Goal: Obtain resource: Download file/media

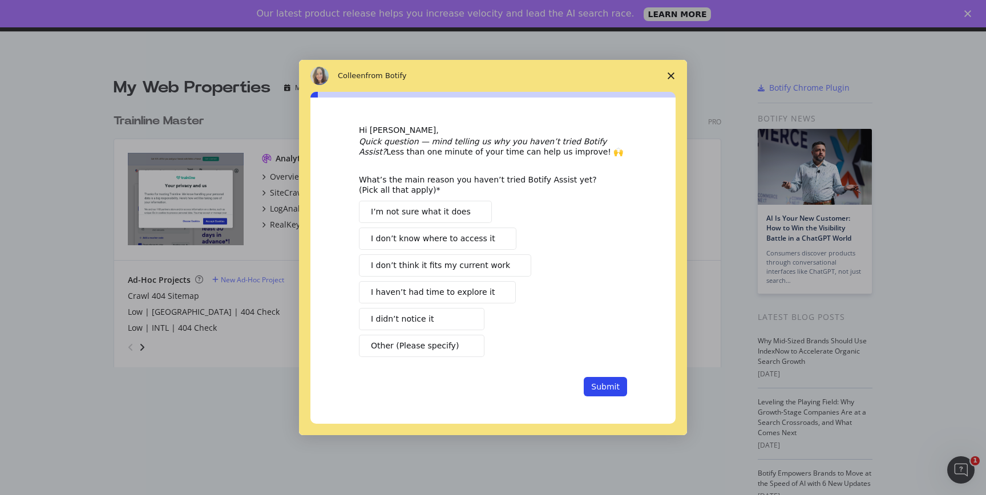
click at [673, 74] on polygon "Close survey" at bounding box center [670, 75] width 7 height 7
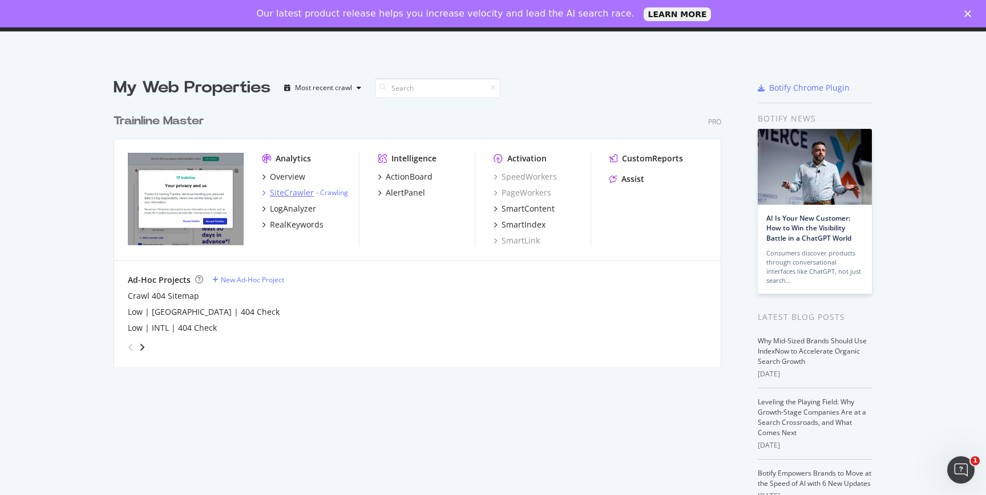
click at [263, 193] on icon "grid" at bounding box center [263, 193] width 3 height 6
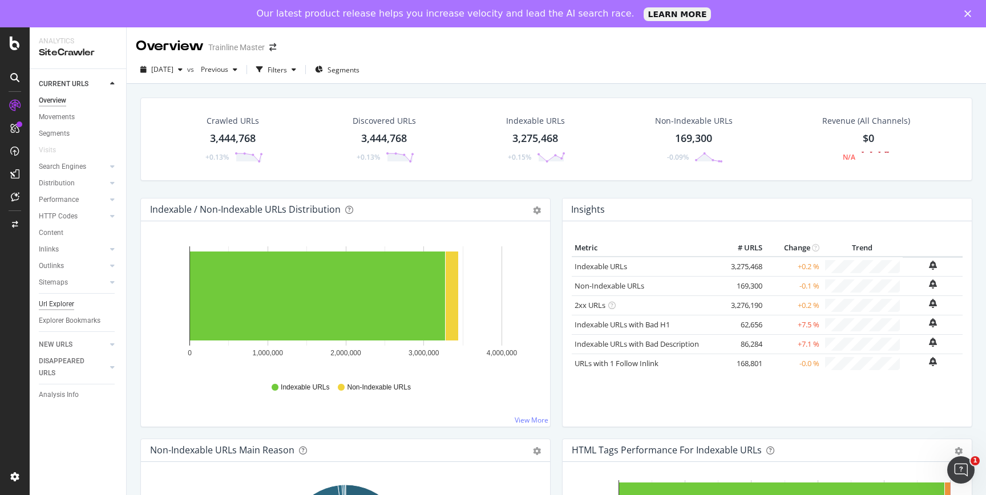
click at [62, 300] on div "Url Explorer" at bounding box center [56, 304] width 35 height 12
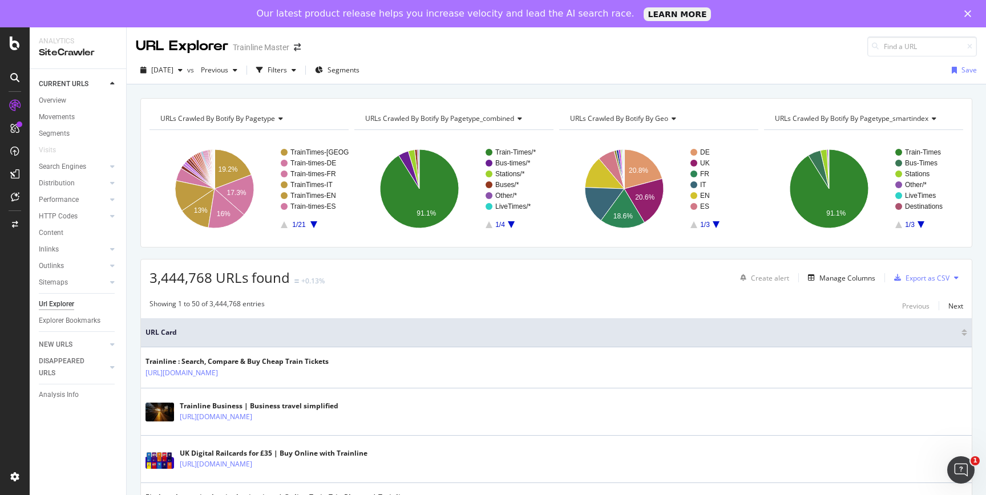
click at [264, 108] on div "URLs Crawled By Botify By pagetype Chart (by Value) Table Expand Export as CSV …" at bounding box center [248, 118] width 199 height 23
click at [264, 118] on span "URLs Crawled By Botify By pagetype" at bounding box center [217, 119] width 115 height 10
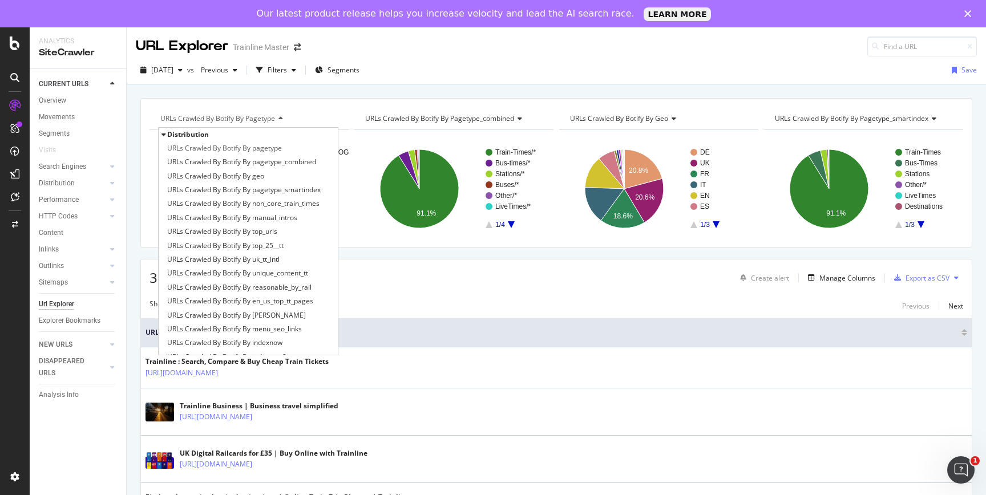
click at [324, 111] on div "URLs Crawled By Botify By pagetype" at bounding box center [248, 119] width 180 height 18
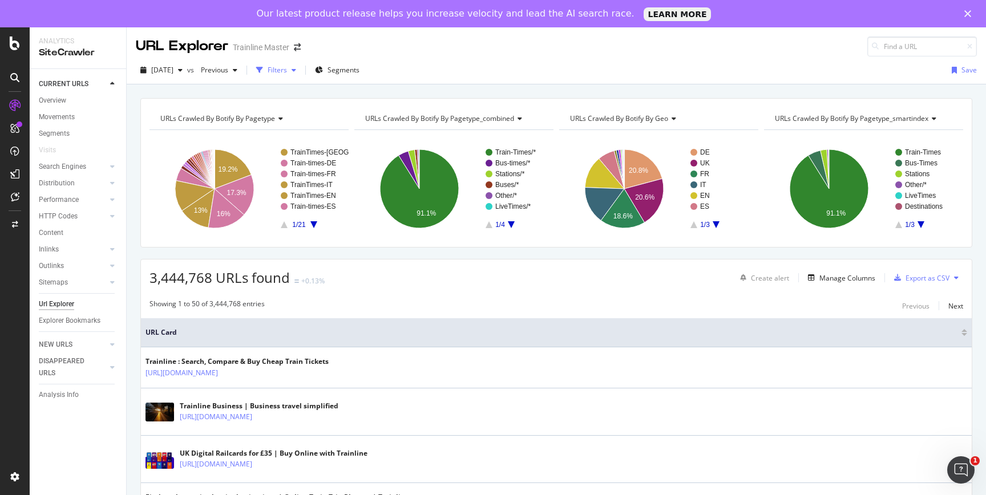
click at [287, 70] on div "Filters" at bounding box center [277, 70] width 19 height 10
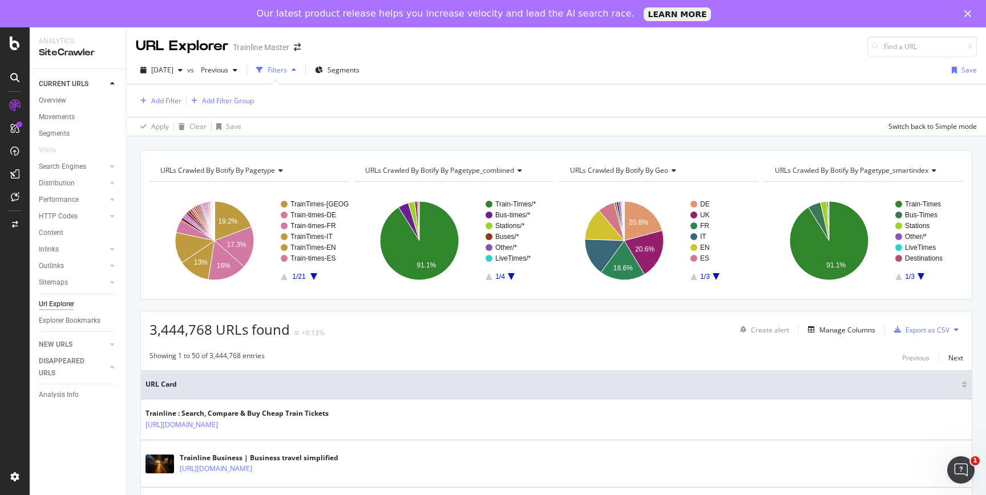
click at [287, 70] on div "Filters" at bounding box center [277, 70] width 19 height 10
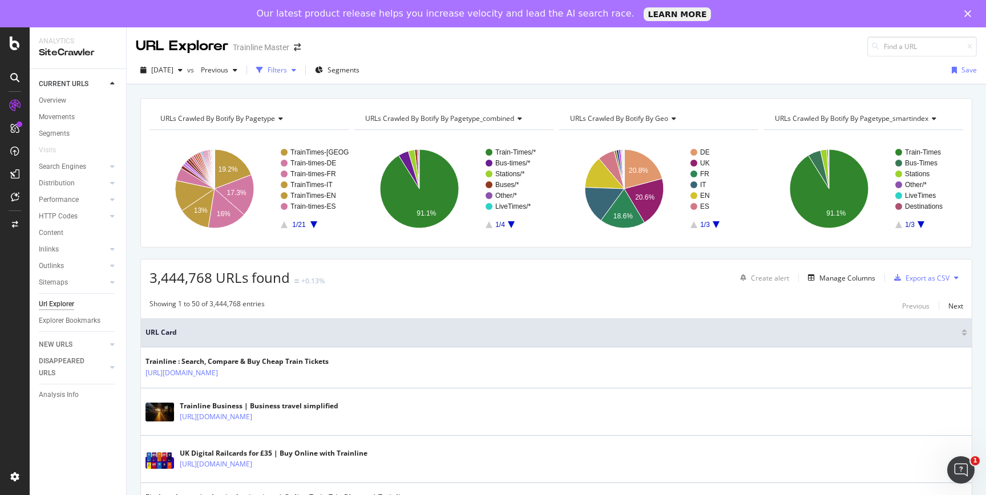
click at [287, 71] on div "Filters" at bounding box center [277, 70] width 19 height 10
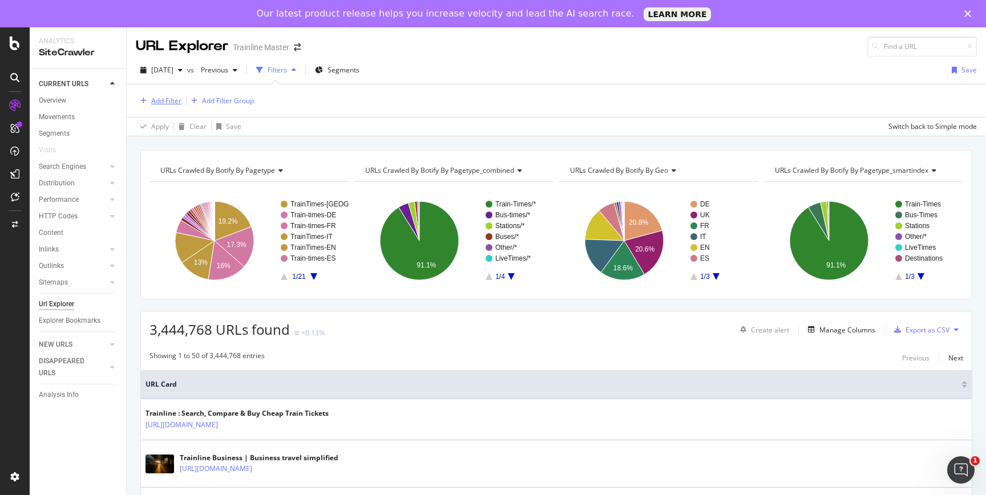
click at [162, 106] on div "Add Filter" at bounding box center [159, 101] width 46 height 13
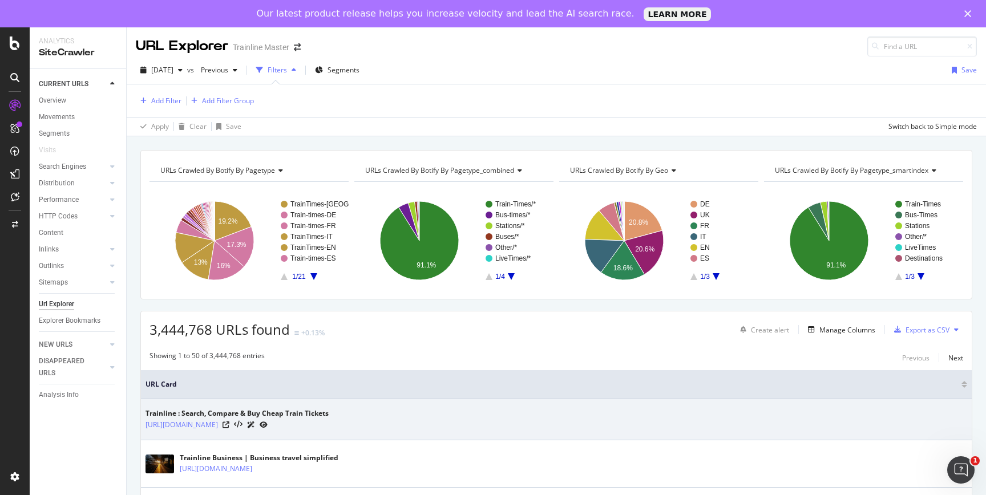
click at [484, 412] on div "Trainline : Search, Compare & Buy Cheap Train Tickets [URL][DOMAIN_NAME]" at bounding box center [556, 419] width 822 height 22
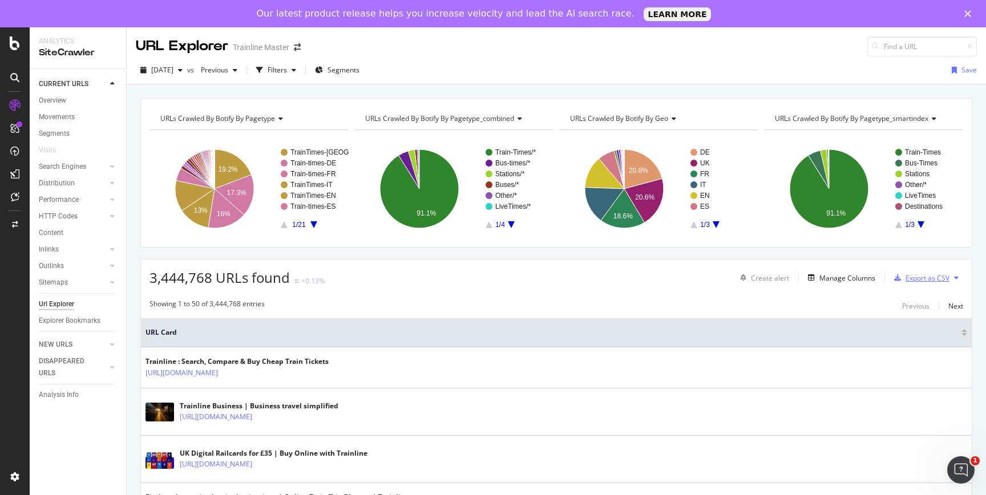
click at [915, 278] on div "Export as CSV" at bounding box center [927, 278] width 44 height 10
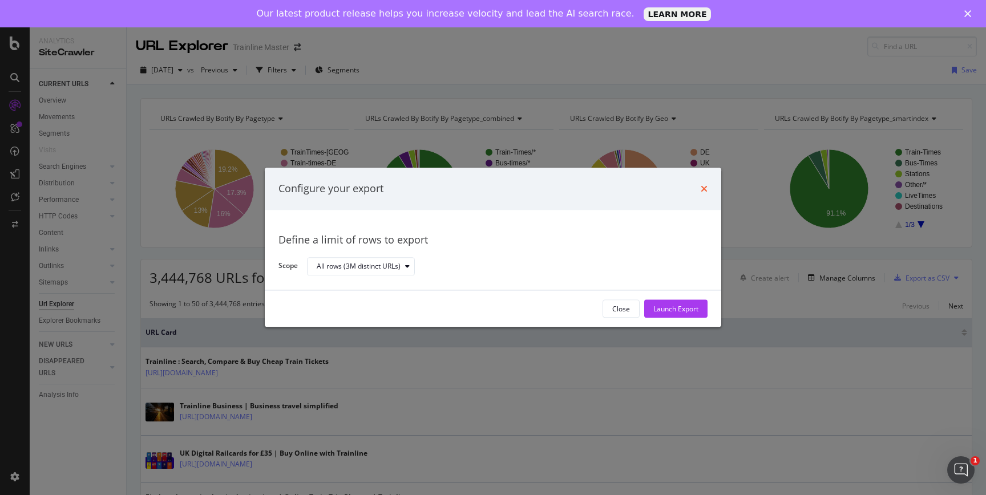
click at [703, 192] on icon "times" at bounding box center [704, 188] width 7 height 9
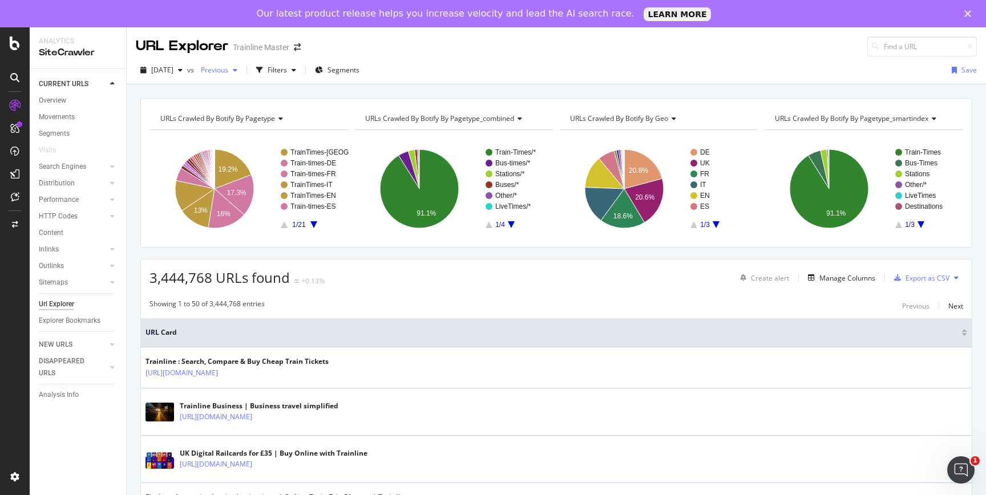
click at [228, 68] on span "Previous" at bounding box center [212, 70] width 32 height 10
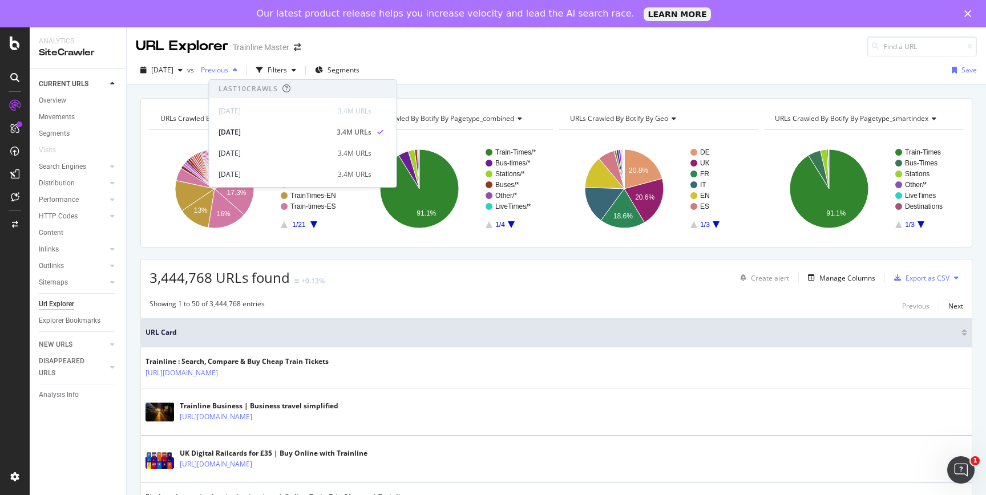
click at [228, 68] on span "Previous" at bounding box center [212, 70] width 32 height 10
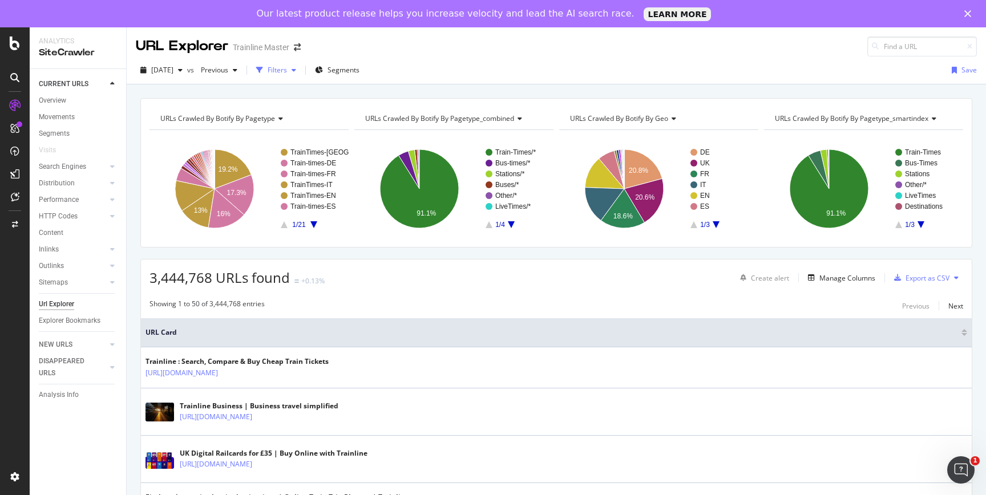
click at [287, 73] on div "Filters" at bounding box center [277, 70] width 19 height 10
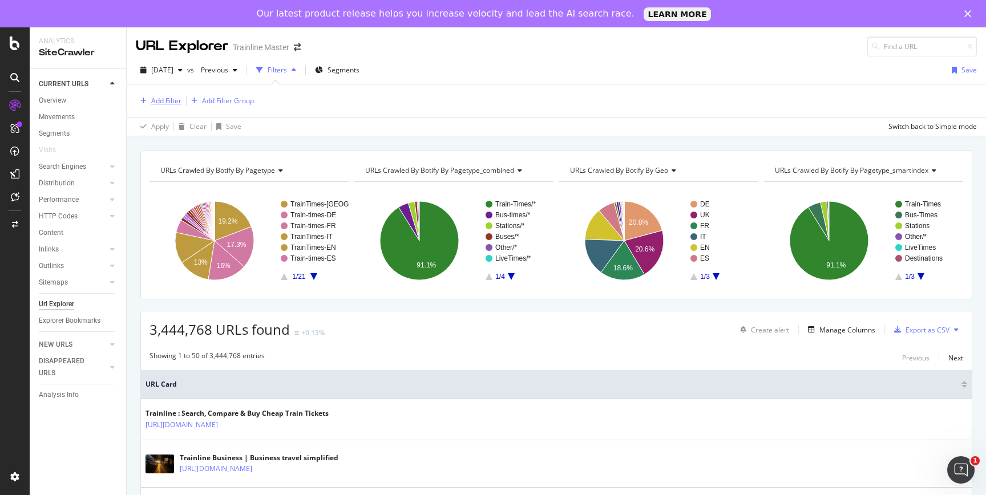
click at [167, 103] on div "Add Filter" at bounding box center [166, 101] width 30 height 10
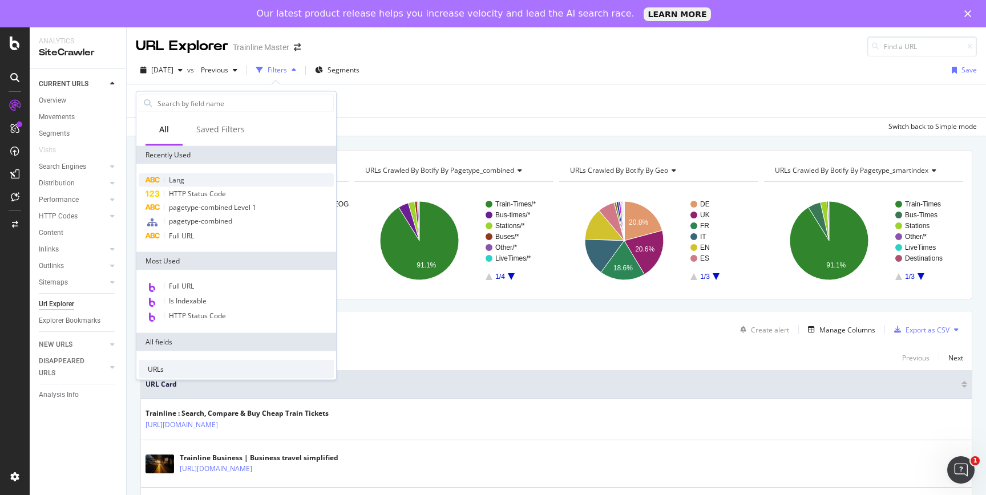
click at [179, 179] on span "Lang" at bounding box center [176, 180] width 15 height 10
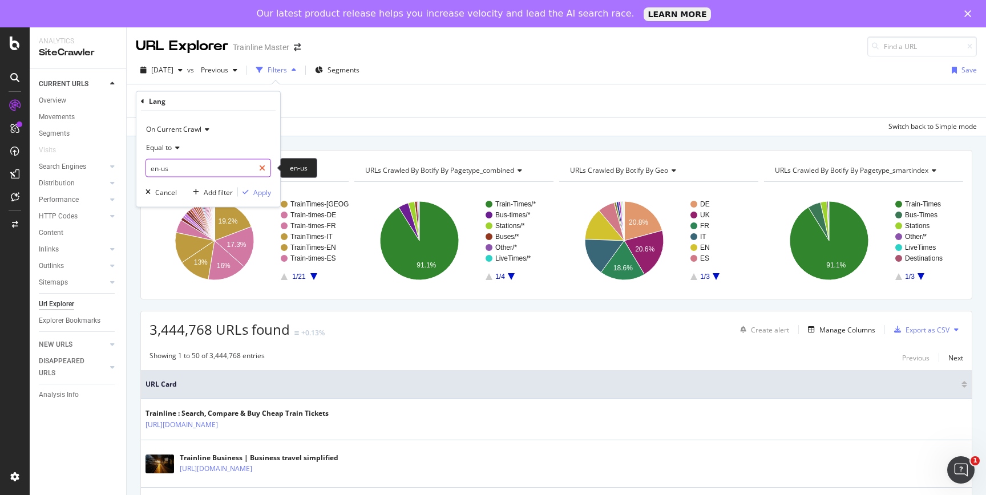
click at [260, 170] on icon at bounding box center [262, 168] width 6 height 8
click at [193, 172] on input "text" at bounding box center [208, 168] width 124 height 18
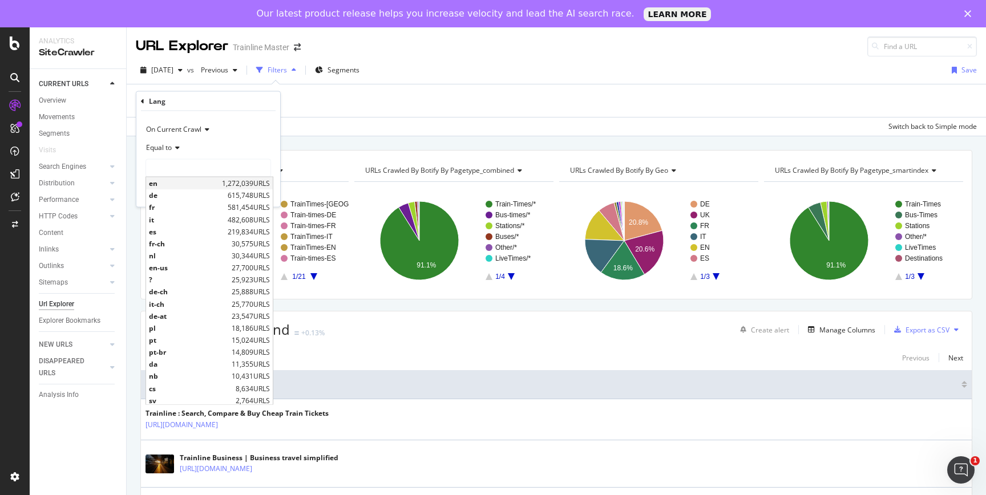
click at [187, 184] on span "en" at bounding box center [184, 184] width 70 height 10
type input "en"
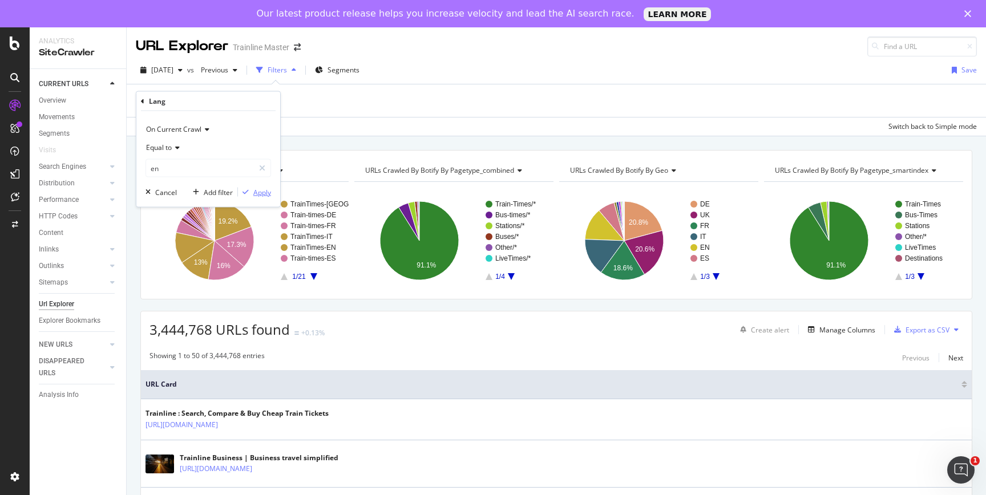
click at [258, 189] on div "Apply" at bounding box center [262, 192] width 18 height 10
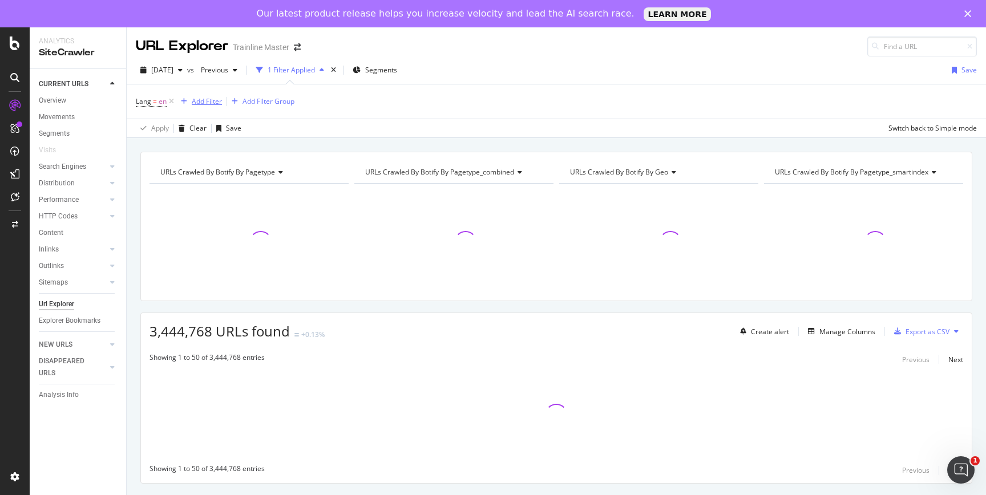
click at [201, 104] on div "Add Filter" at bounding box center [207, 101] width 30 height 10
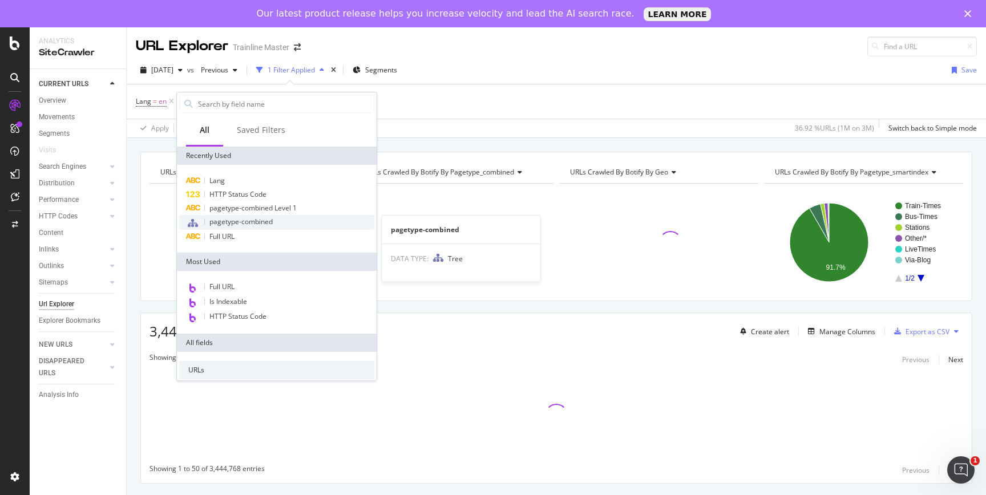
click at [230, 220] on span "pagetype-combined" at bounding box center [240, 222] width 63 height 10
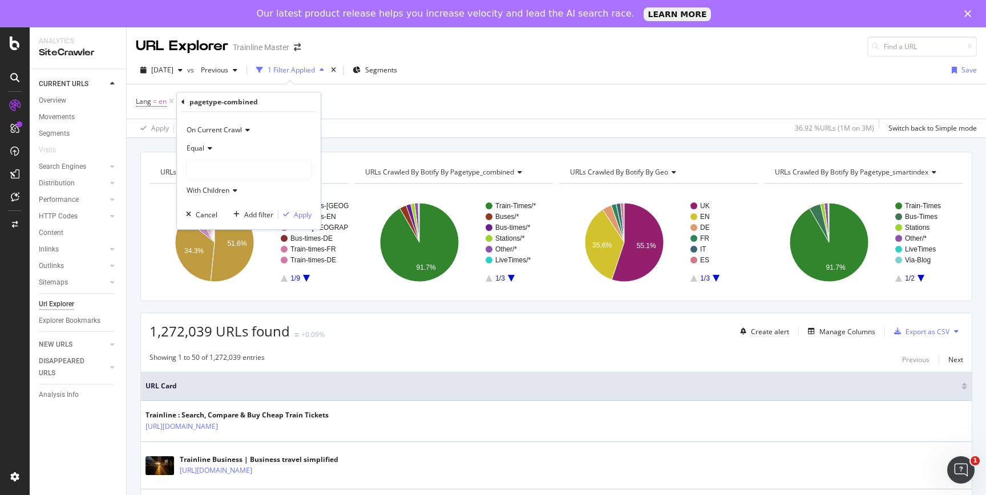
click at [221, 167] on div at bounding box center [249, 169] width 124 height 18
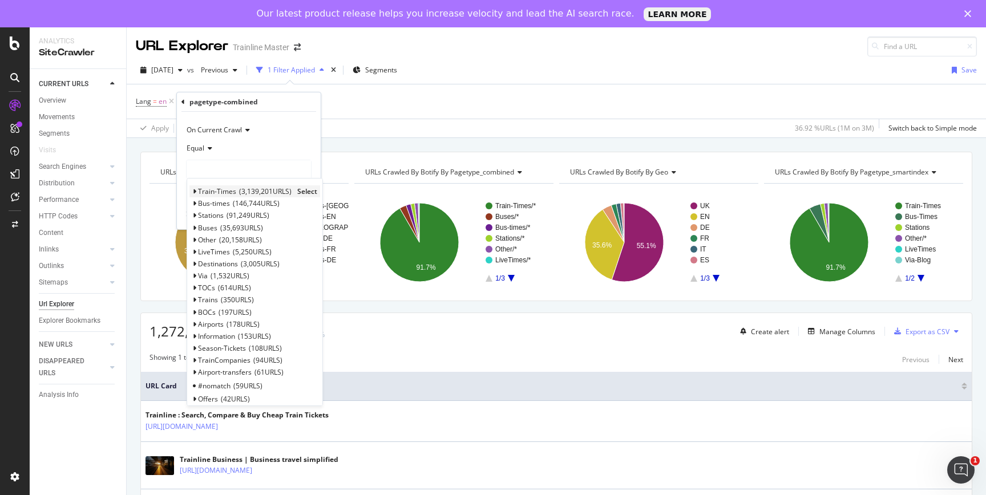
click at [248, 191] on span "3,139,201 URLS" at bounding box center [265, 192] width 52 height 10
click at [224, 191] on span "Train-Times" at bounding box center [217, 192] width 38 height 10
click at [217, 197] on div "Train-Times 3,139,201 URLS Select" at bounding box center [254, 191] width 131 height 12
click at [191, 188] on div "Train-Times 3,139,201 URLS Select" at bounding box center [254, 191] width 131 height 12
click at [195, 189] on icon at bounding box center [194, 191] width 4 height 7
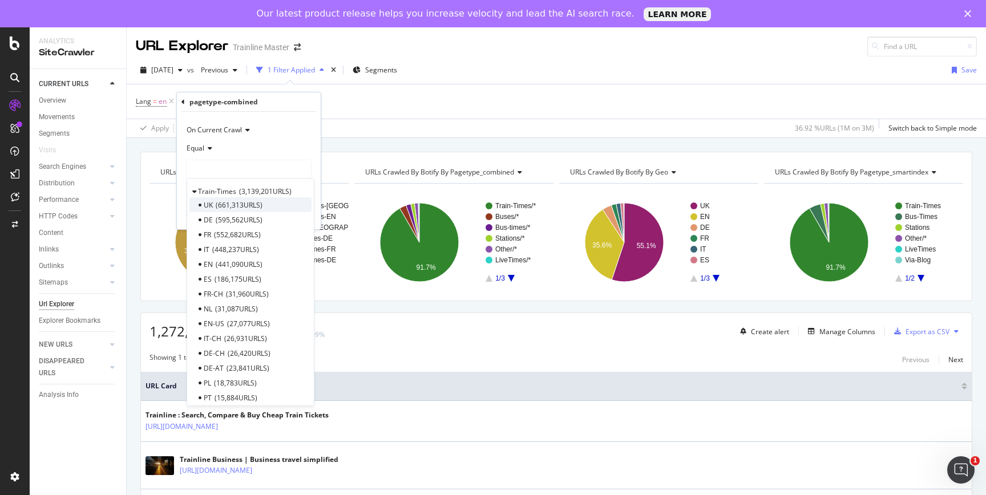
click at [216, 205] on span "661,313 URLS" at bounding box center [239, 205] width 47 height 10
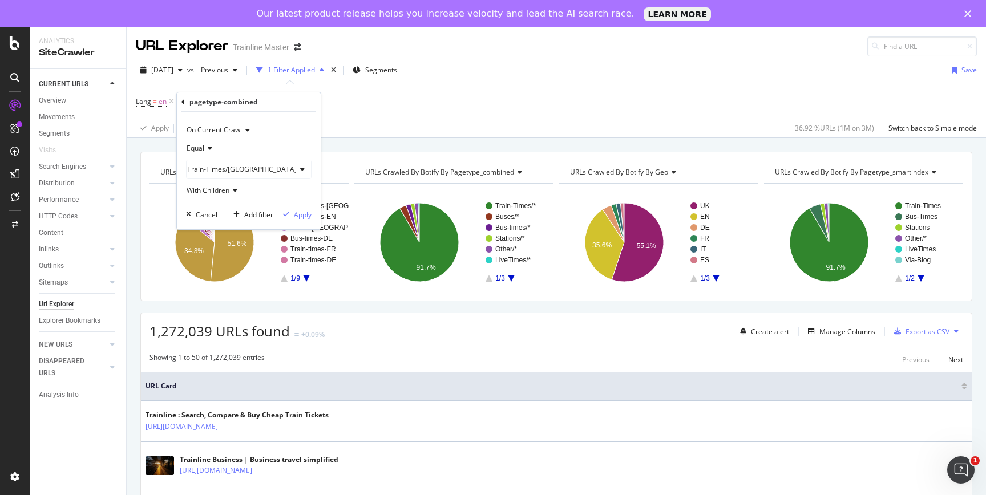
click at [208, 167] on span "Train-Times/[GEOGRAPHIC_DATA]" at bounding box center [242, 169] width 110 height 10
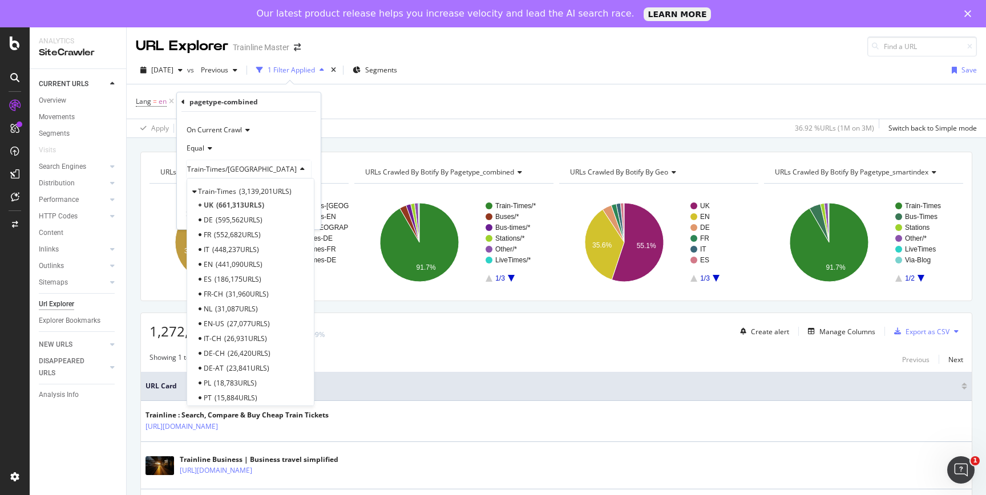
click at [334, 138] on div "[DATE] vs Previous 1 Filter Applied Segments Save Lang = en Add Filter Add Filt…" at bounding box center [556, 97] width 859 height 82
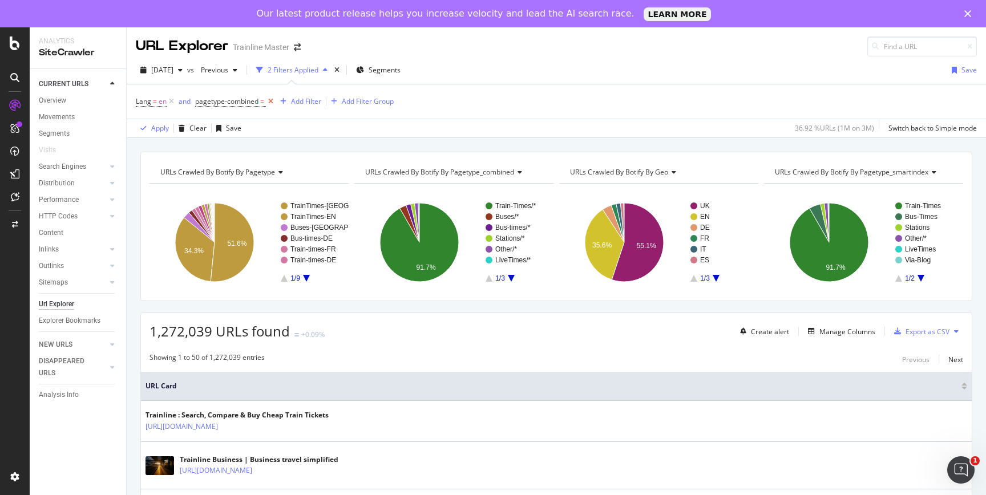
click at [268, 102] on icon at bounding box center [271, 101] width 10 height 11
click at [199, 102] on div "Add Filter" at bounding box center [207, 101] width 30 height 10
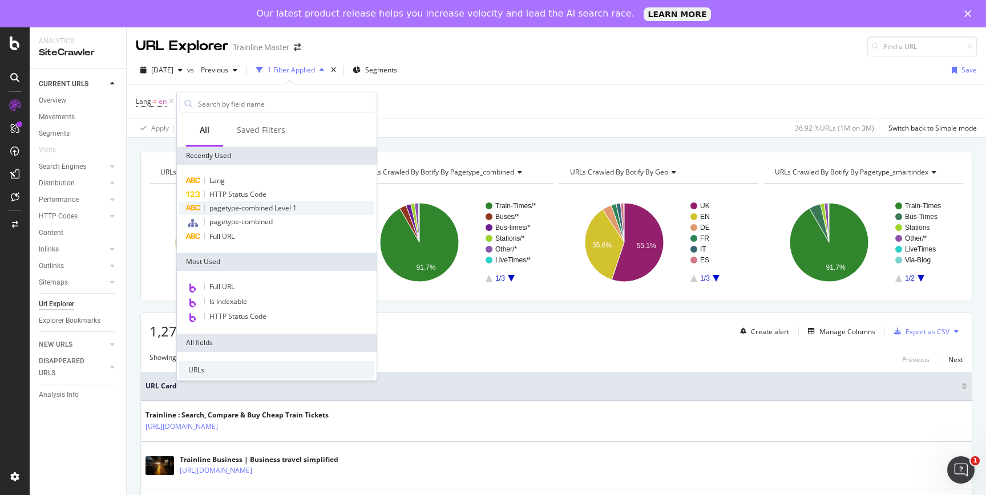
click at [224, 205] on span "pagetype-combined Level 1" at bounding box center [252, 208] width 87 height 10
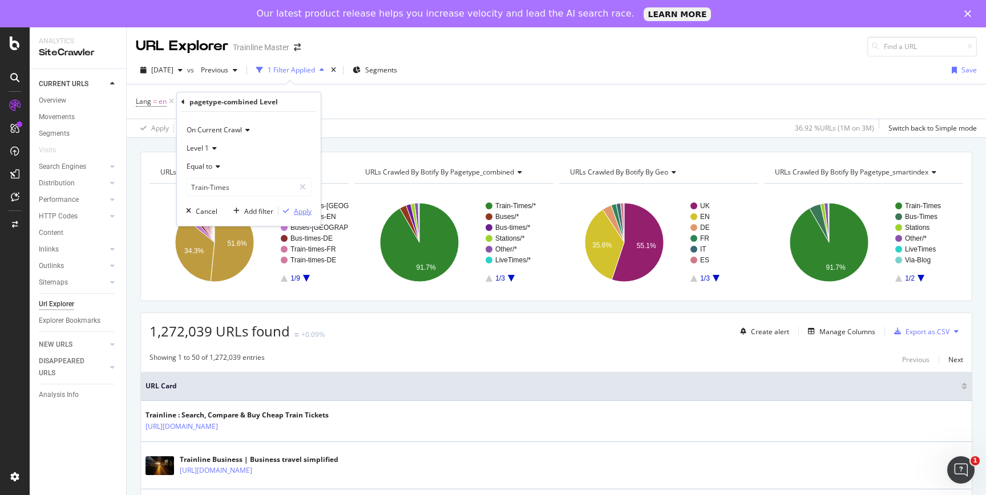
click at [301, 212] on div "Apply" at bounding box center [303, 212] width 18 height 10
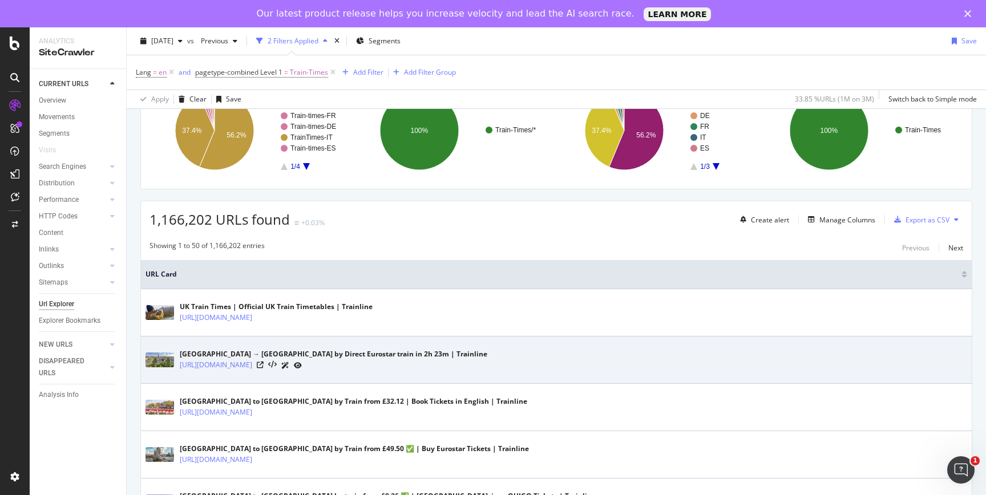
scroll to position [110, 0]
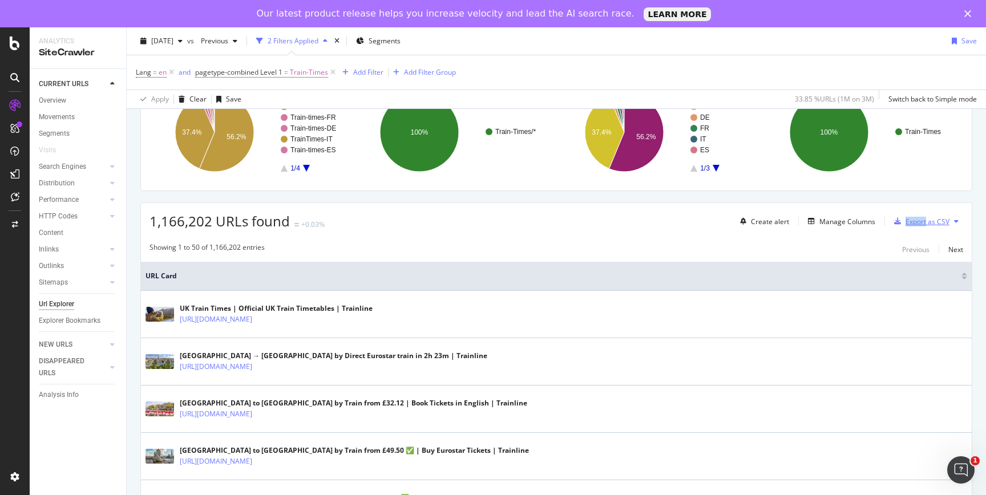
click at [908, 221] on div "Export as CSV" at bounding box center [927, 222] width 44 height 10
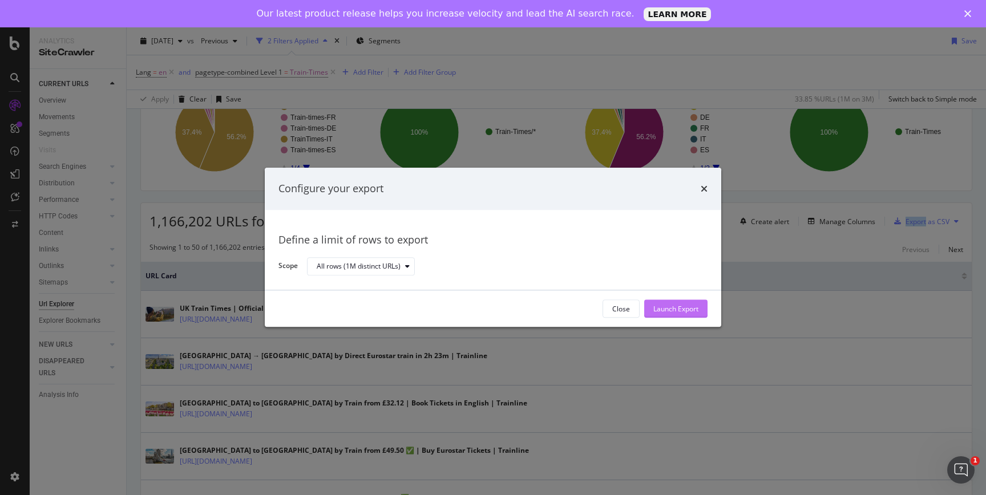
click at [675, 311] on div "Launch Export" at bounding box center [675, 309] width 45 height 10
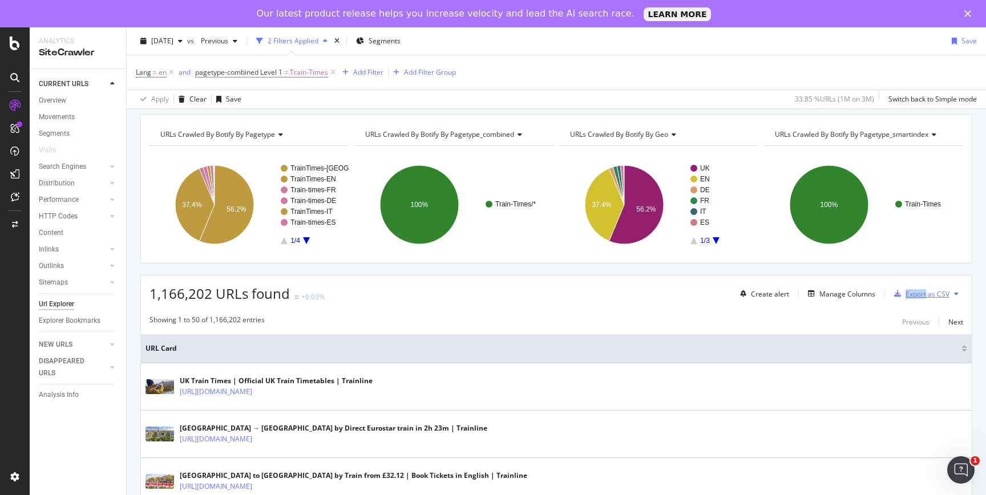
scroll to position [0, 0]
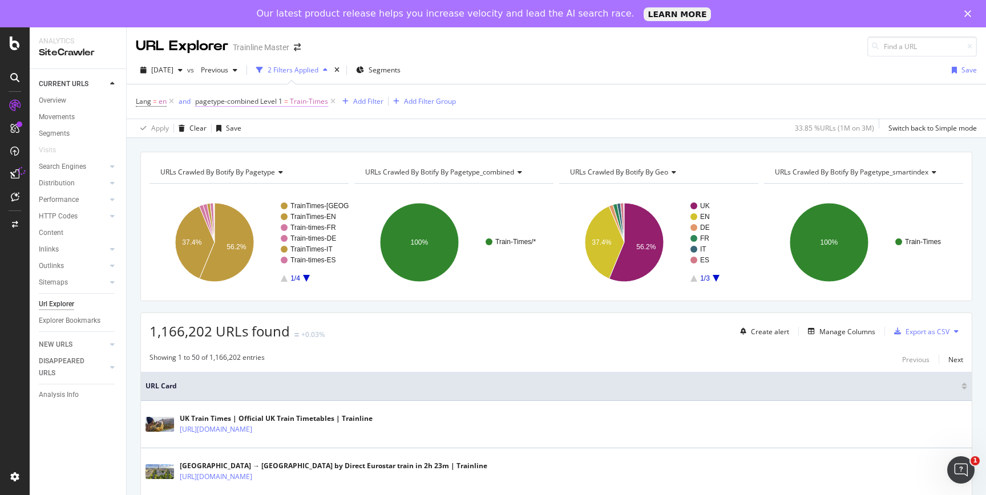
click at [298, 106] on span "Train-Times" at bounding box center [309, 102] width 38 height 16
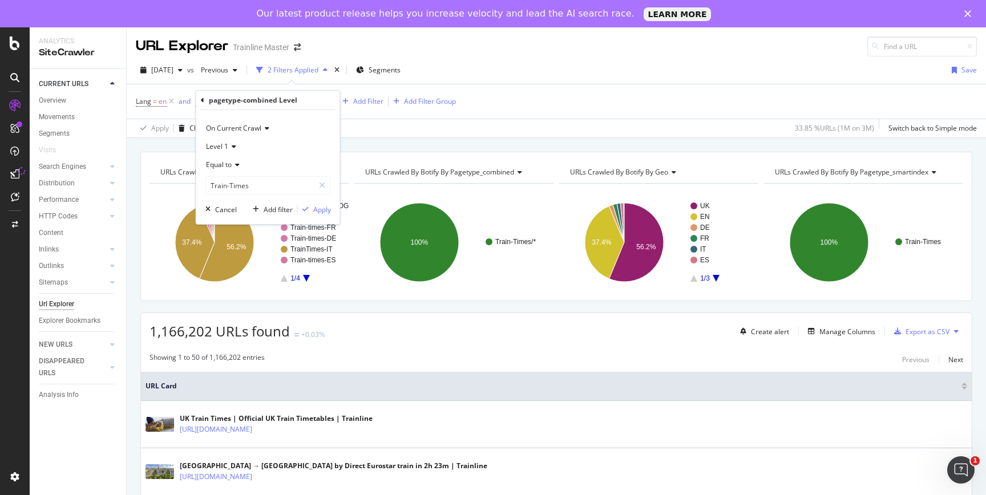
click at [384, 143] on div "URLs Crawled By Botify By pagetype Chart (by Value) Table Expand Export as CSV …" at bounding box center [556, 151] width 859 height 27
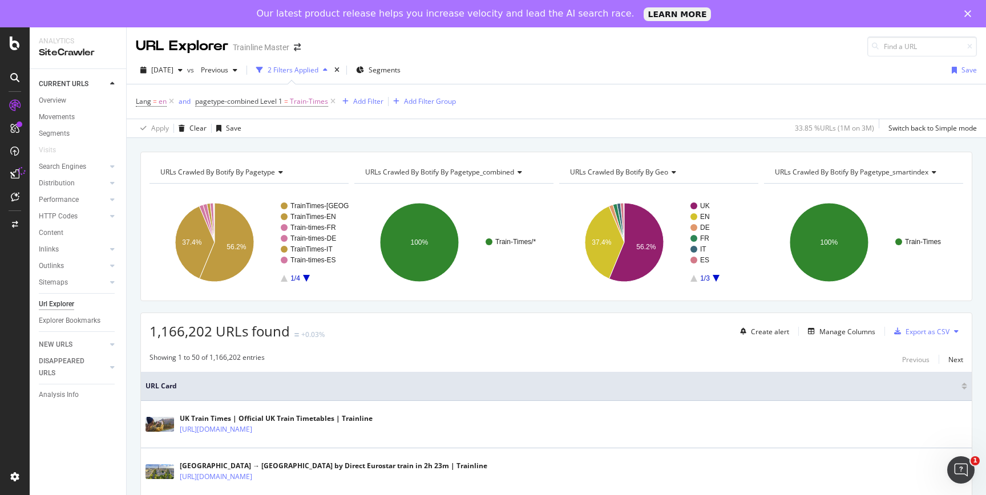
scroll to position [23, 0]
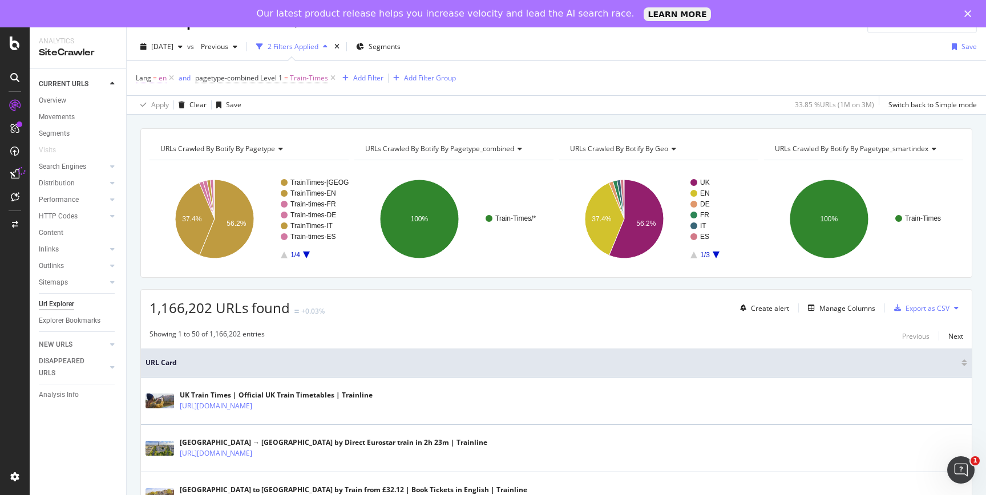
click at [159, 78] on span "en" at bounding box center [163, 78] width 8 height 16
click at [363, 337] on div "Showing 1 to 50 of 1,166,202 entries Previous Next" at bounding box center [556, 336] width 831 height 14
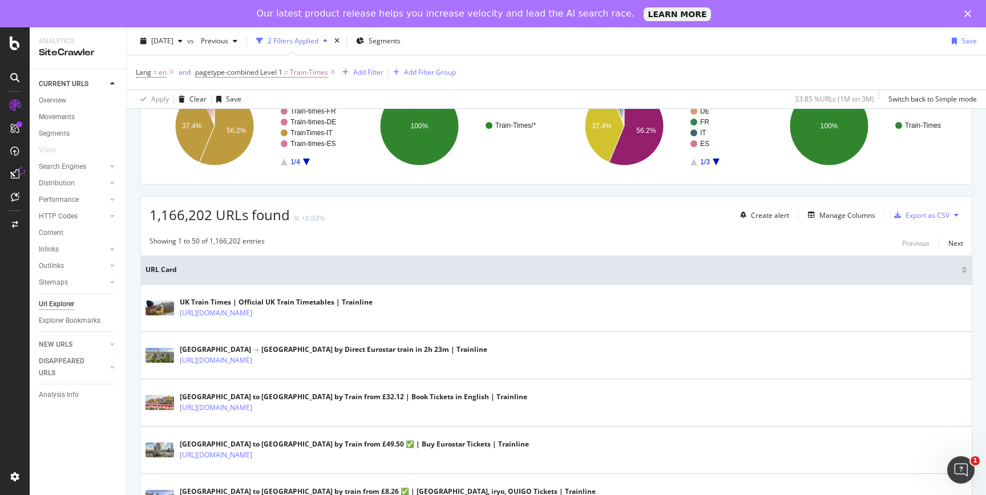
scroll to position [0, 0]
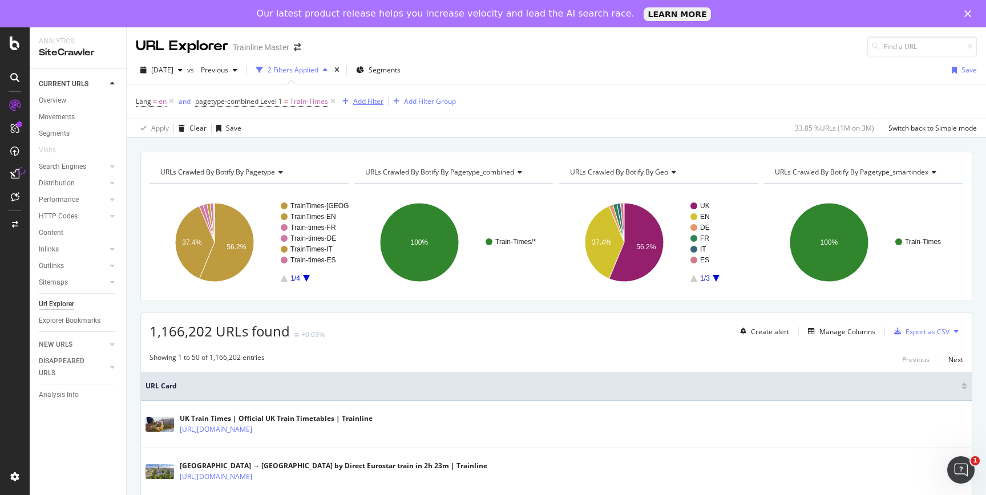
click at [366, 100] on div "Add Filter" at bounding box center [368, 101] width 30 height 10
click at [144, 340] on div "1,166,202 URLs found +0.03% Create alert Manage Columns Export as CSV" at bounding box center [556, 327] width 831 height 28
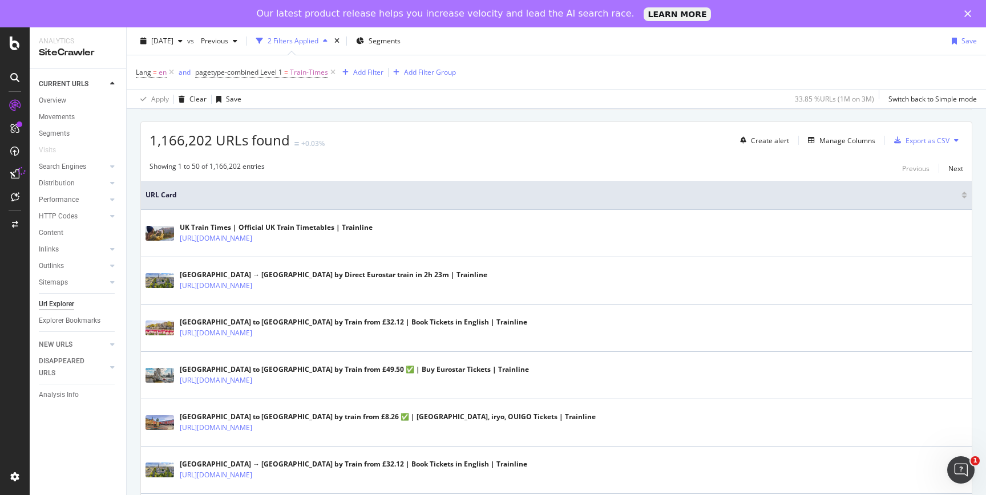
scroll to position [208, 0]
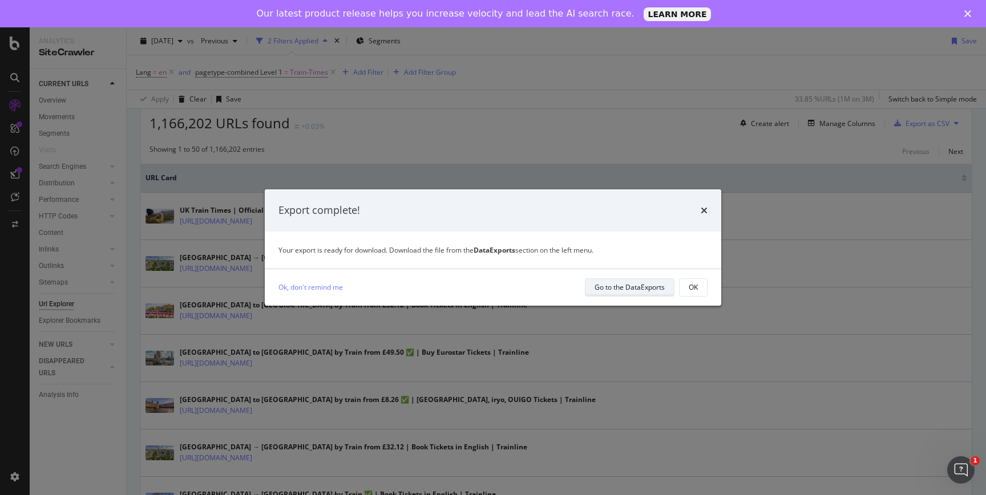
click at [633, 280] on div "Go to the DataExports" at bounding box center [629, 288] width 70 height 16
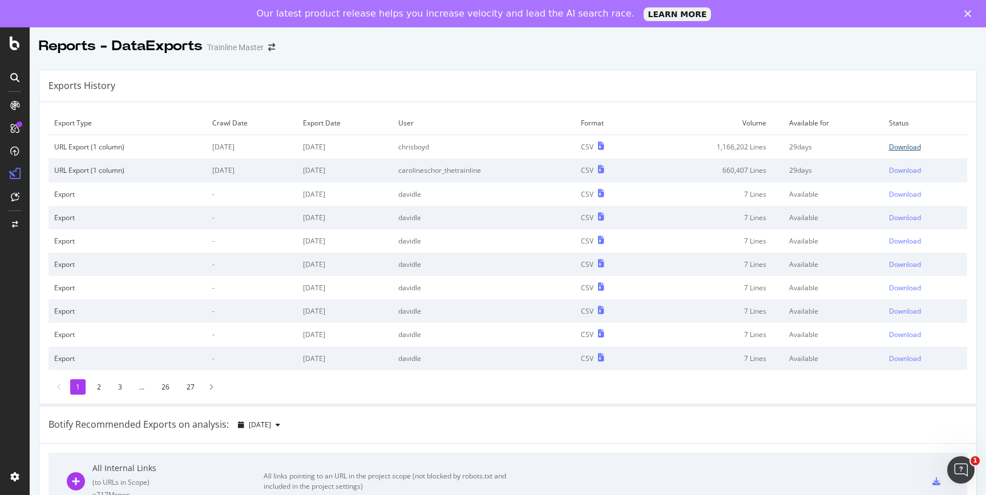
click at [899, 148] on div "Download" at bounding box center [905, 147] width 32 height 10
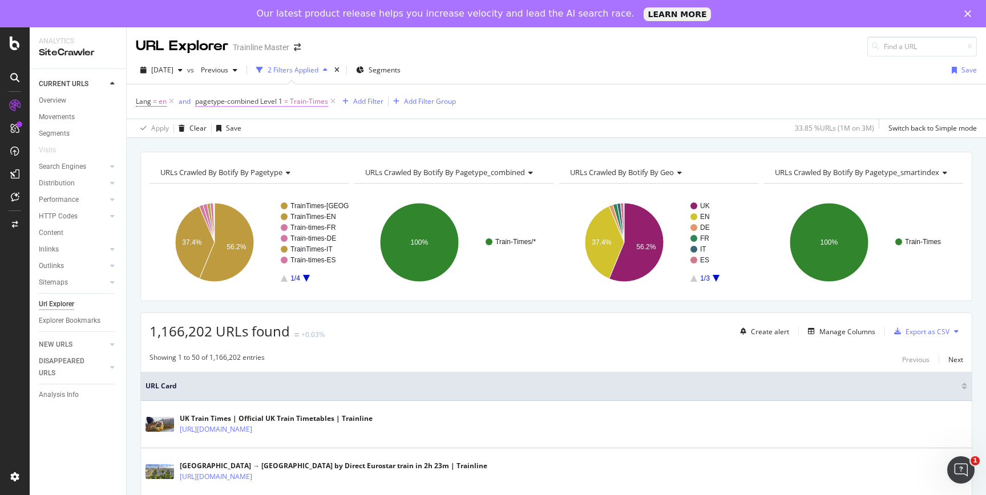
click at [311, 104] on span "Train-Times" at bounding box center [309, 102] width 38 height 16
click at [150, 147] on div "URLs Crawled By Botify By pagetype Chart (by Value) Table Expand Export as CSV …" at bounding box center [556, 151] width 859 height 27
click at [161, 104] on span "en" at bounding box center [163, 102] width 8 height 16
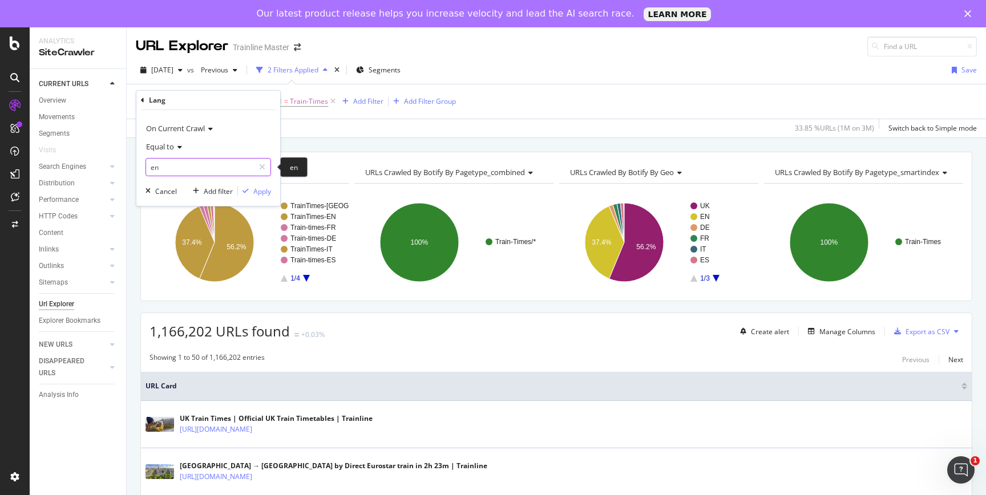
click at [185, 169] on input "en" at bounding box center [200, 167] width 108 height 18
type input "fr"
click at [207, 183] on span "fr" at bounding box center [187, 182] width 76 height 10
click at [256, 192] on div "Apply" at bounding box center [262, 192] width 18 height 10
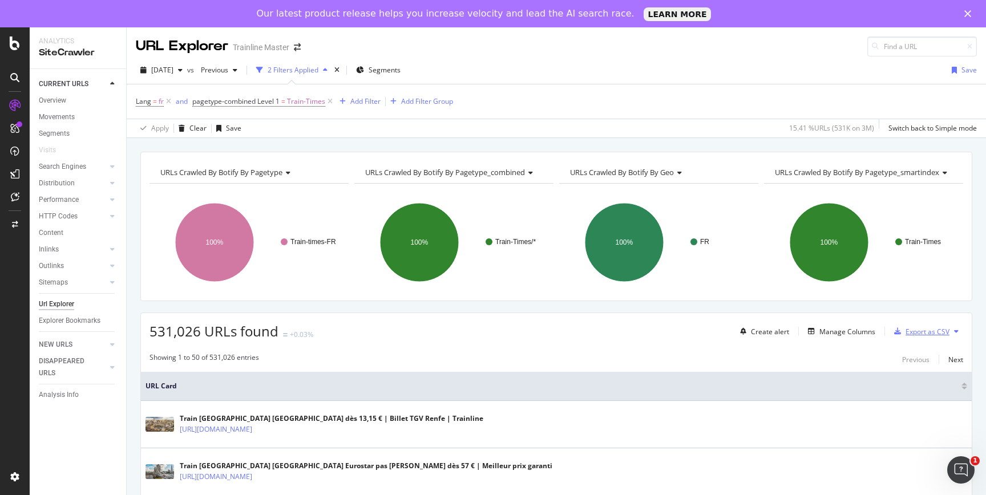
click at [917, 334] on div "Export as CSV" at bounding box center [927, 332] width 44 height 10
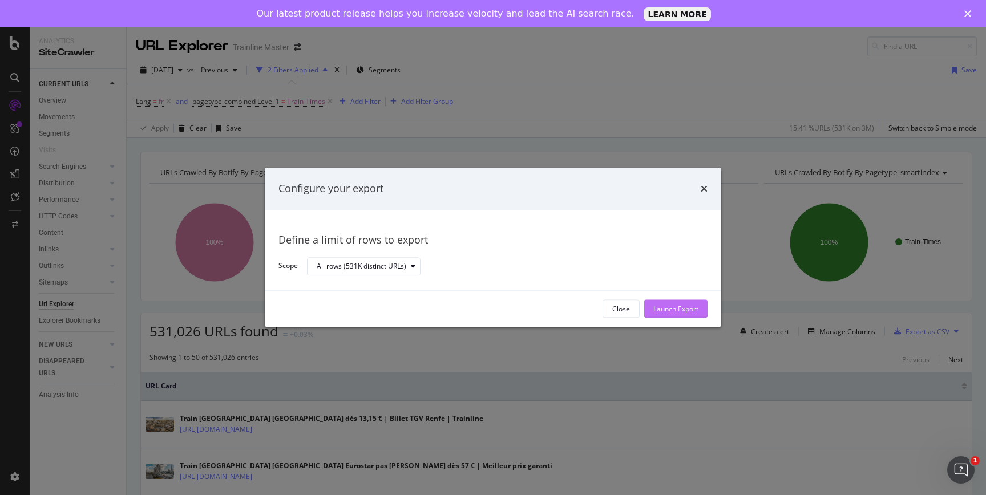
click at [667, 310] on div "Launch Export" at bounding box center [675, 309] width 45 height 10
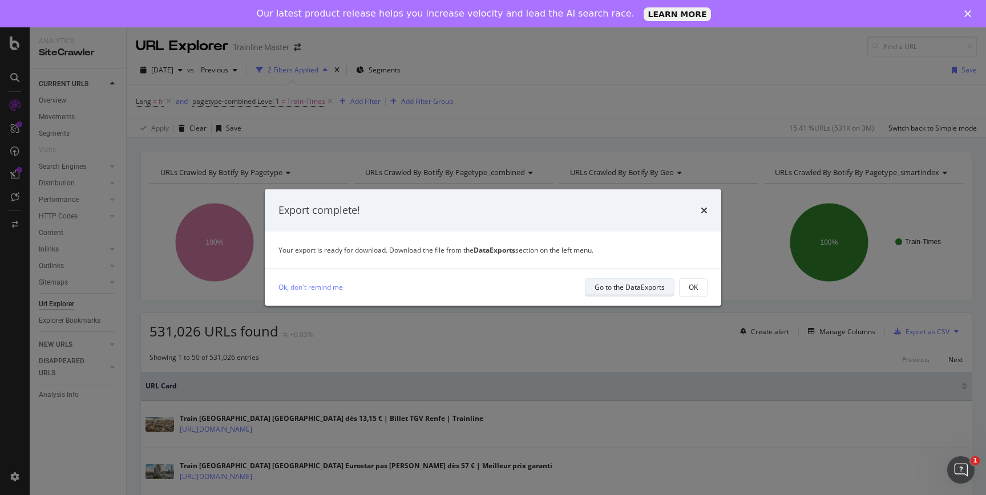
click at [598, 288] on div "Go to the DataExports" at bounding box center [629, 287] width 70 height 10
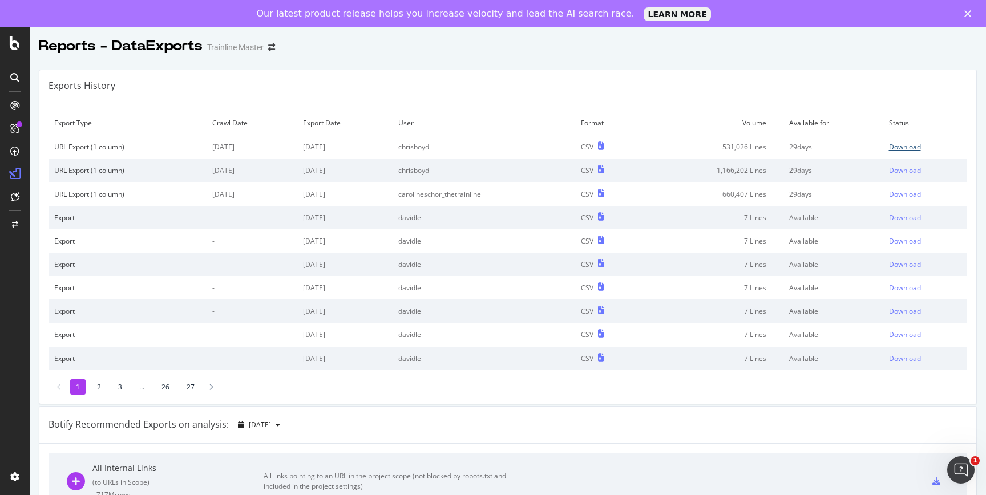
click at [905, 148] on div "Download" at bounding box center [905, 147] width 32 height 10
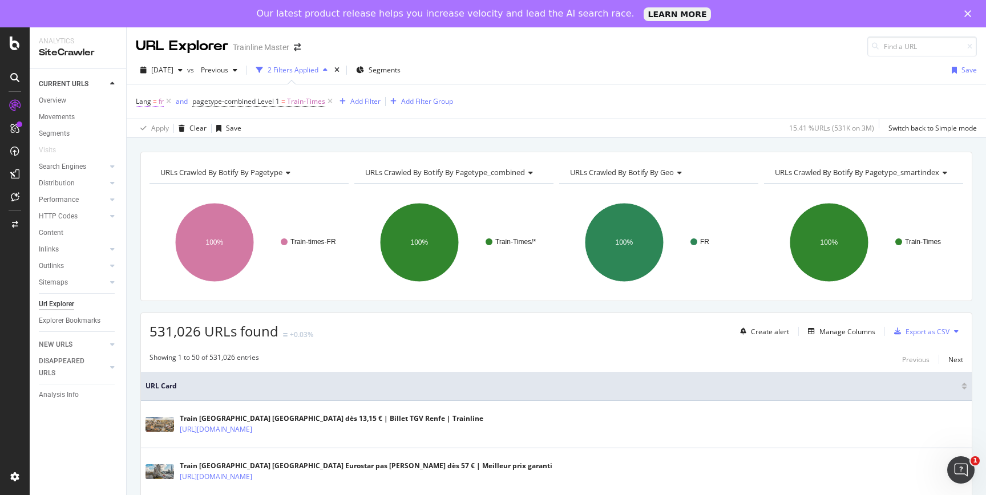
click at [158, 103] on span "Lang = fr" at bounding box center [150, 101] width 28 height 10
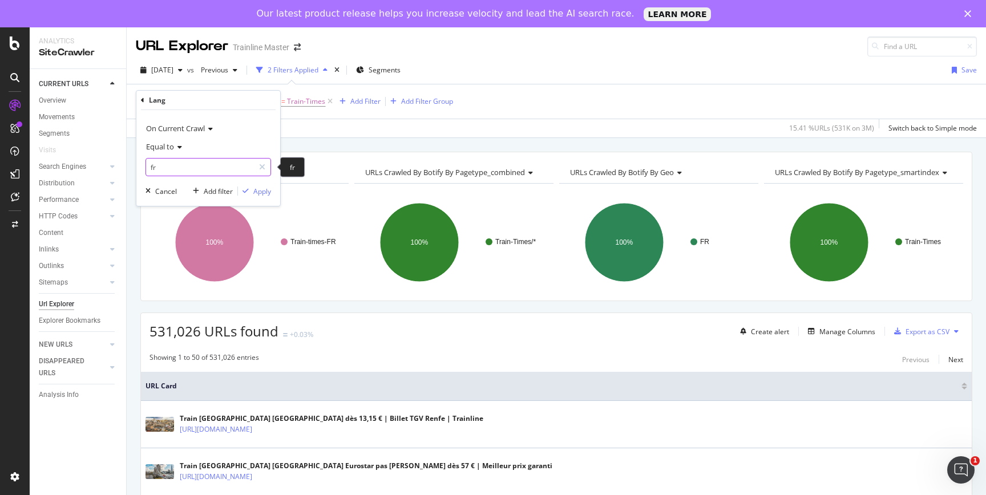
click at [175, 168] on input "fr" at bounding box center [200, 167] width 108 height 18
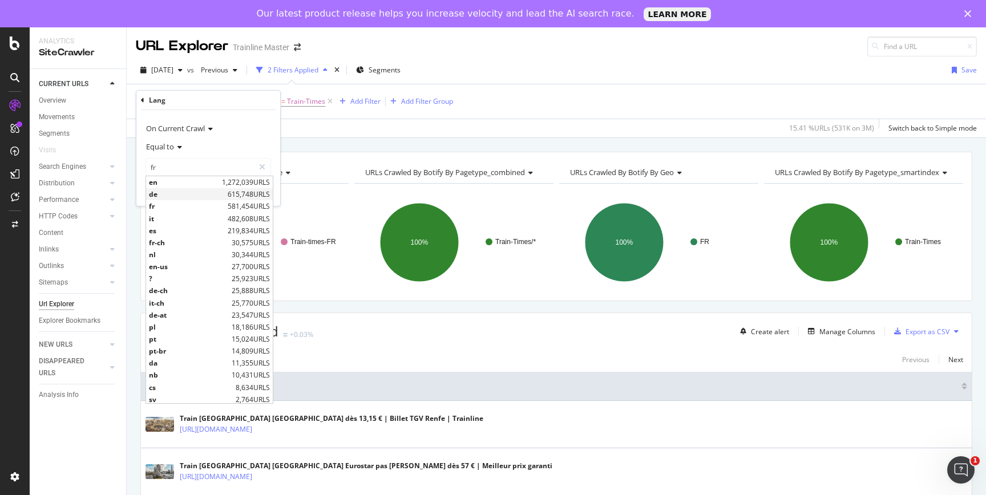
click at [169, 196] on span "de" at bounding box center [187, 194] width 76 height 10
type input "de"
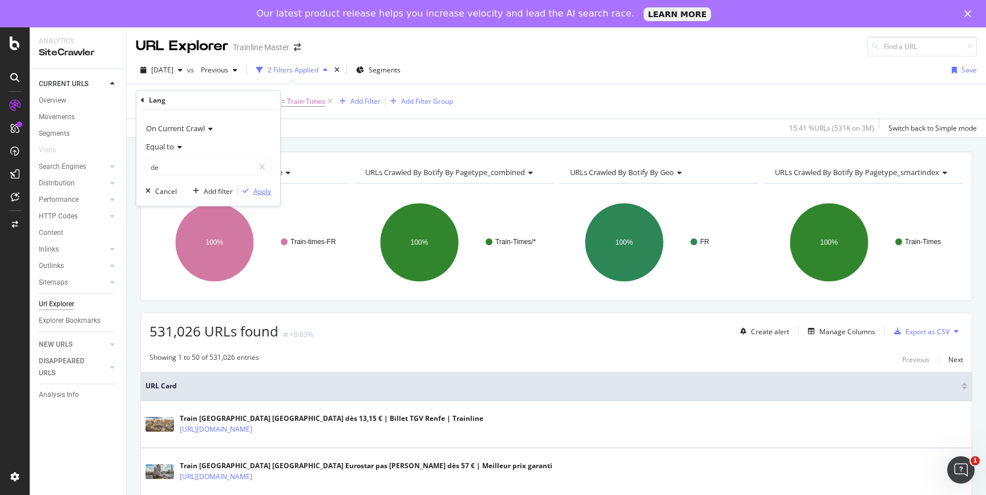
click at [256, 192] on div "Apply" at bounding box center [262, 192] width 18 height 10
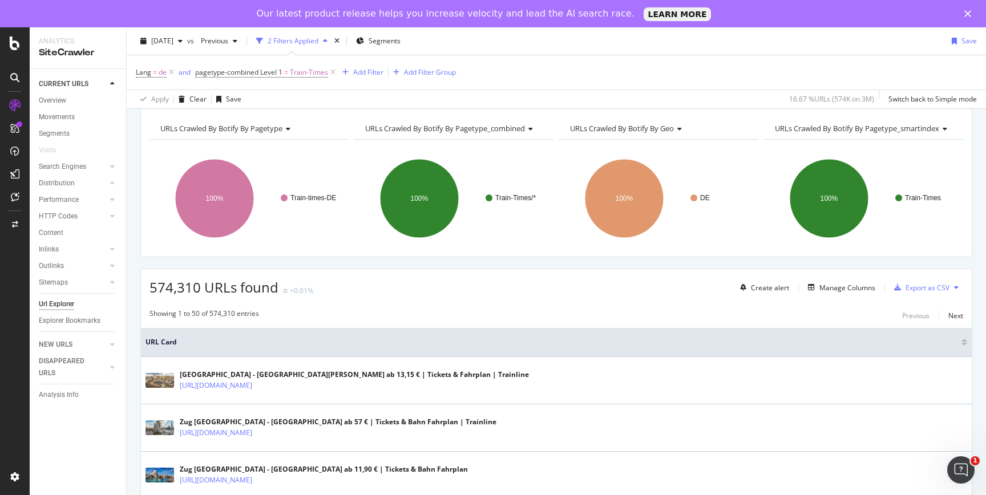
scroll to position [47, 0]
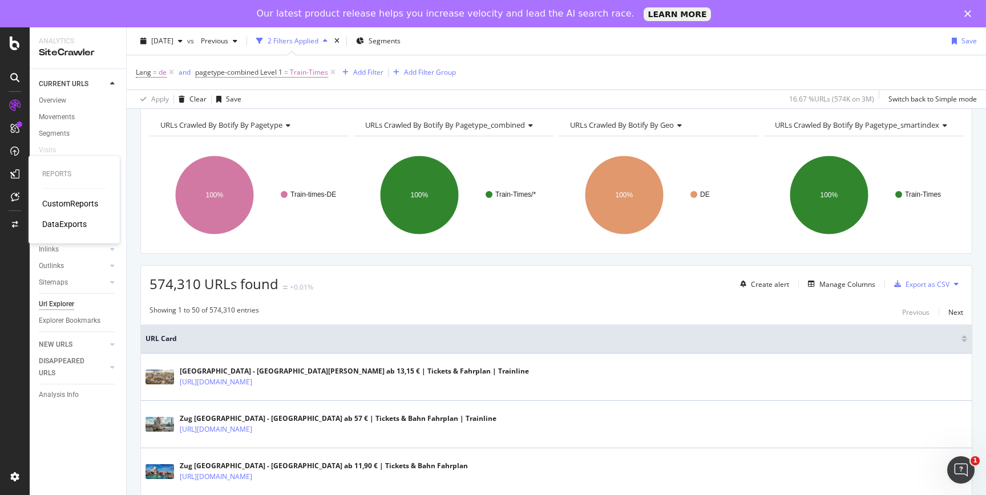
click at [63, 200] on div "CustomReports" at bounding box center [70, 203] width 56 height 11
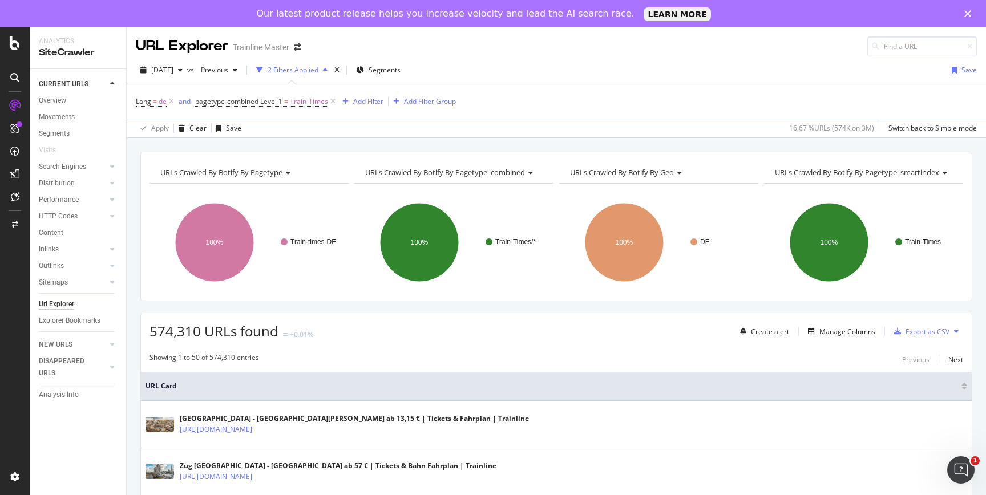
click at [930, 334] on div "Export as CSV" at bounding box center [927, 332] width 44 height 10
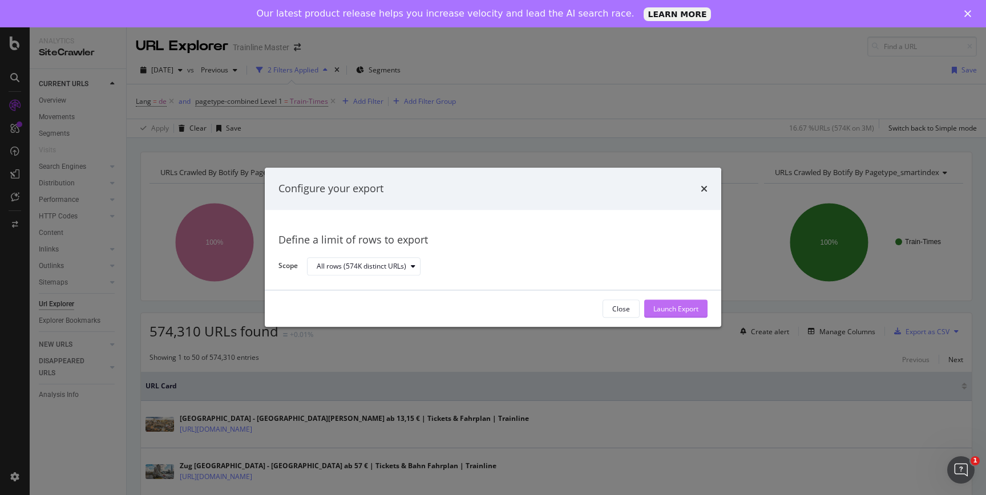
click at [686, 310] on div "Launch Export" at bounding box center [675, 309] width 45 height 10
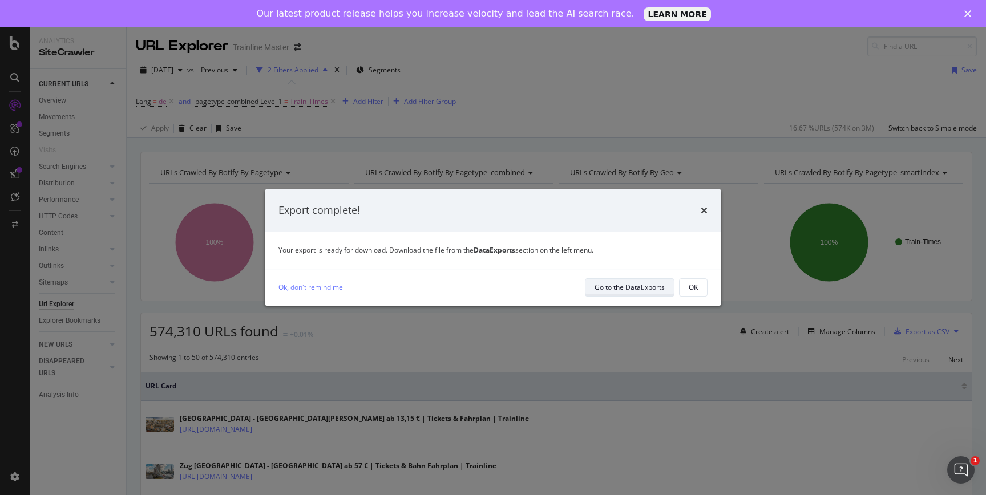
click at [600, 280] on div "Go to the DataExports" at bounding box center [629, 288] width 70 height 16
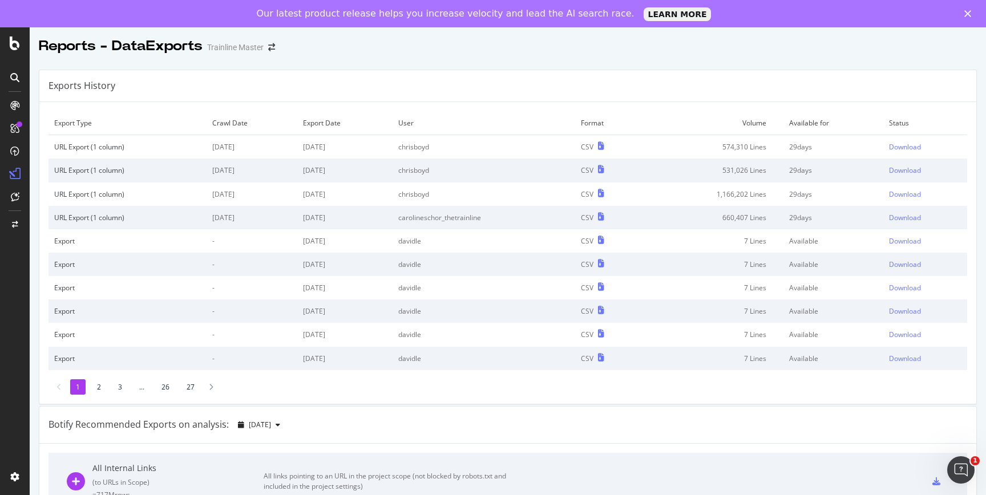
click at [913, 140] on td "Download" at bounding box center [925, 147] width 84 height 24
click at [912, 145] on div "Download" at bounding box center [905, 147] width 32 height 10
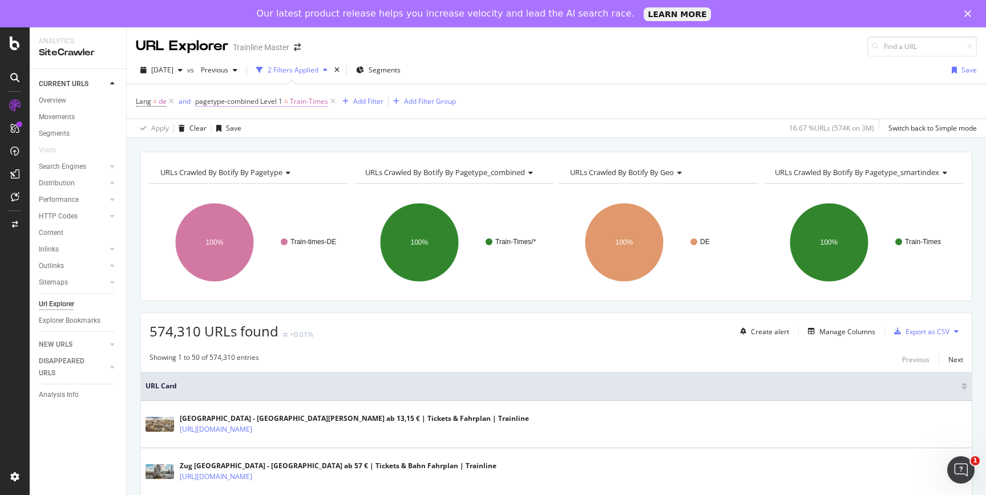
click at [310, 95] on span "Train-Times" at bounding box center [309, 102] width 38 height 16
click at [157, 107] on span "Lang = de" at bounding box center [156, 102] width 41 height 16
click at [157, 103] on span "Lang = de" at bounding box center [151, 101] width 31 height 10
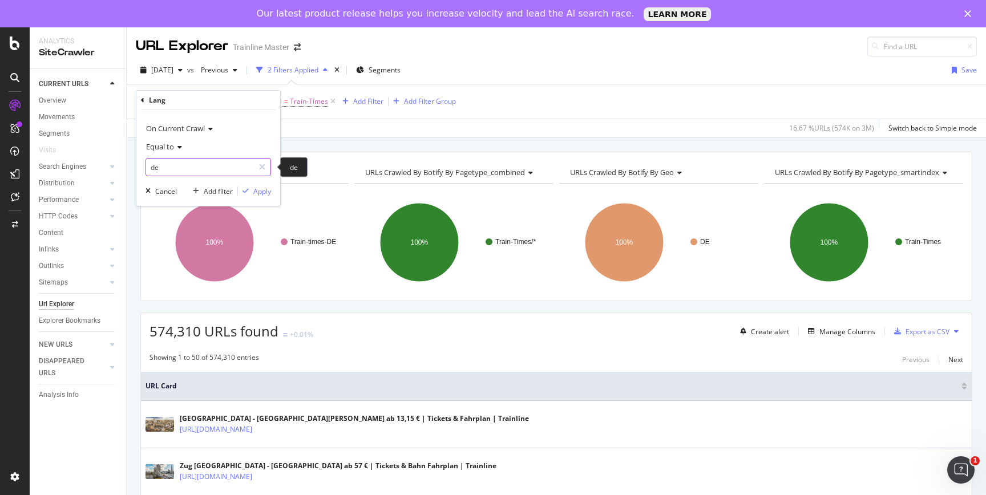
click at [187, 168] on input "de" at bounding box center [200, 167] width 108 height 18
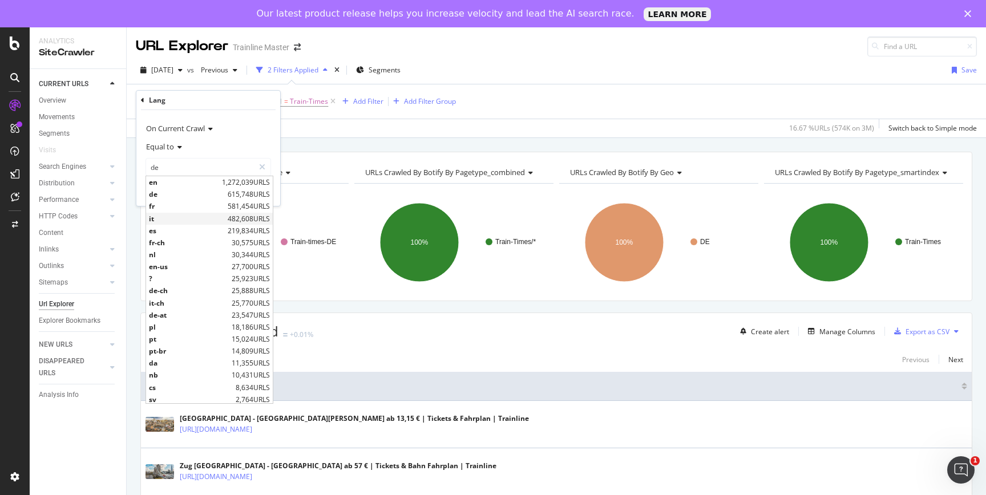
click at [180, 214] on span "it" at bounding box center [187, 219] width 76 height 10
type input "it"
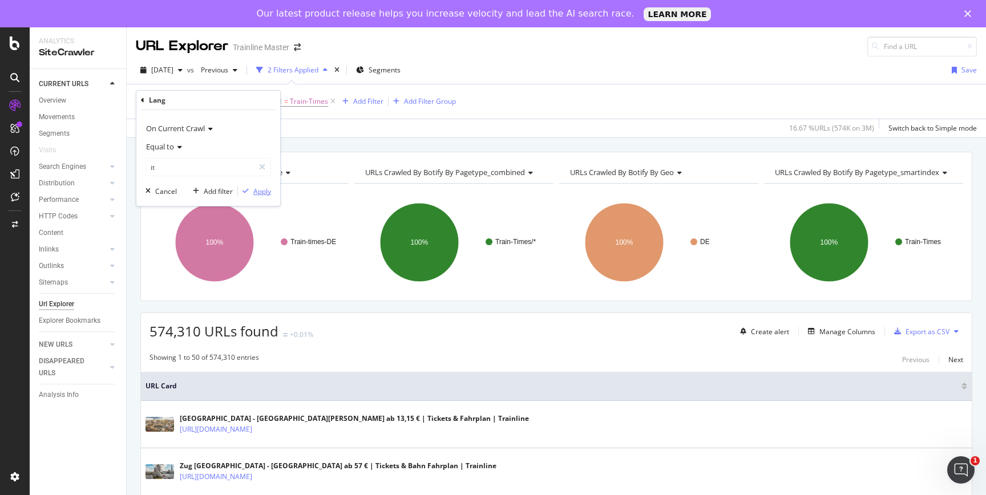
click at [256, 187] on div "Apply" at bounding box center [262, 192] width 18 height 10
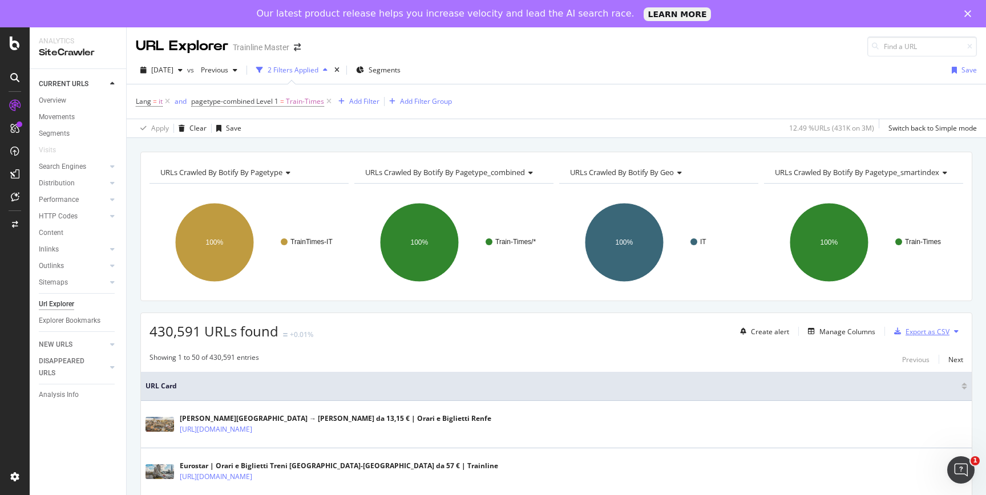
click at [926, 331] on div "Export as CSV" at bounding box center [927, 332] width 44 height 10
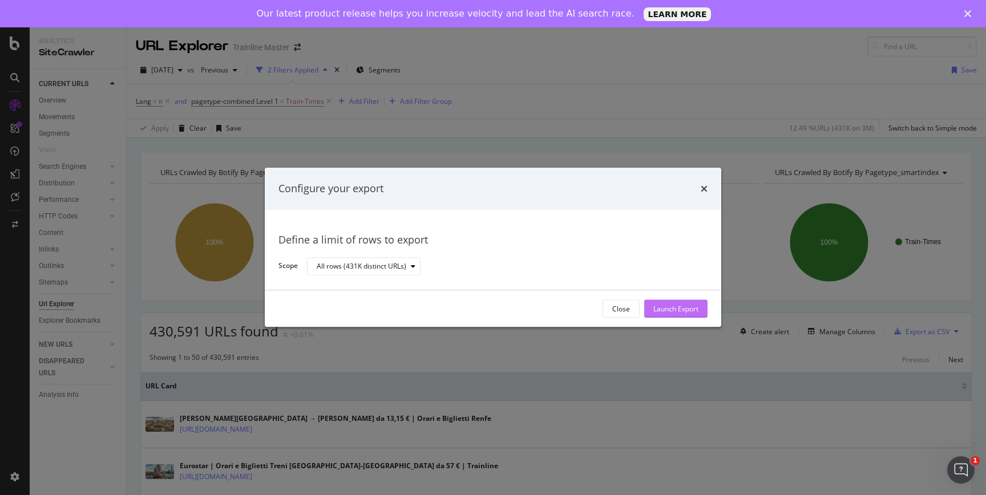
click at [659, 313] on div "Launch Export" at bounding box center [675, 309] width 45 height 10
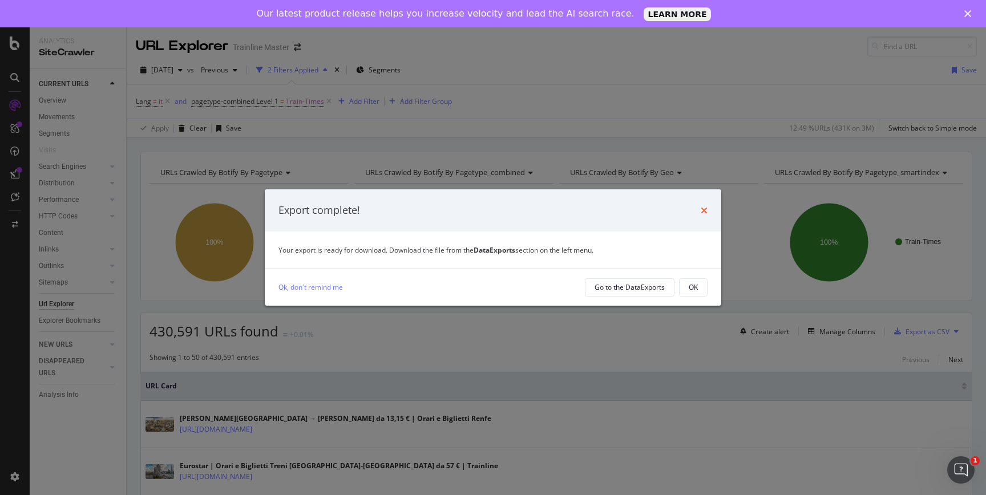
click at [704, 209] on icon "times" at bounding box center [704, 210] width 7 height 9
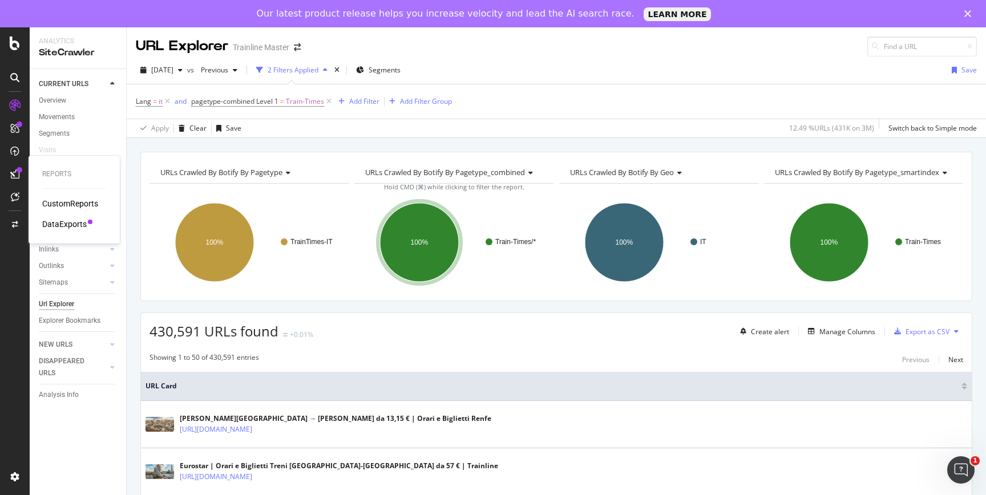
click at [63, 220] on div "DataExports" at bounding box center [64, 223] width 44 height 11
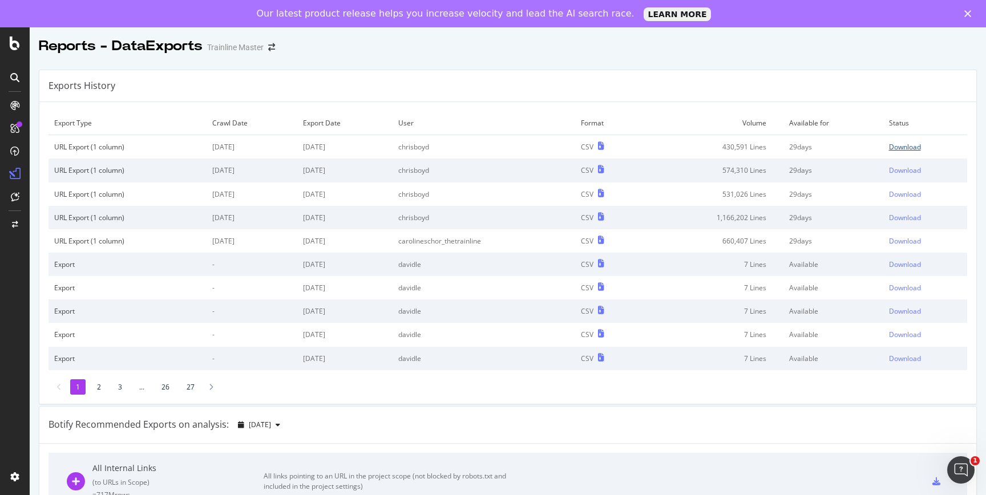
click at [913, 143] on div "Download" at bounding box center [905, 147] width 32 height 10
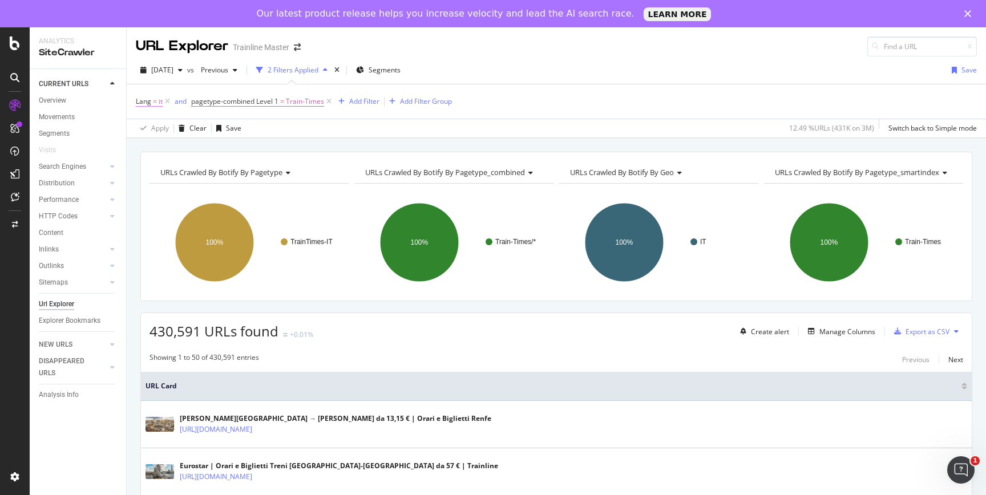
click at [159, 99] on span "it" at bounding box center [161, 102] width 4 height 16
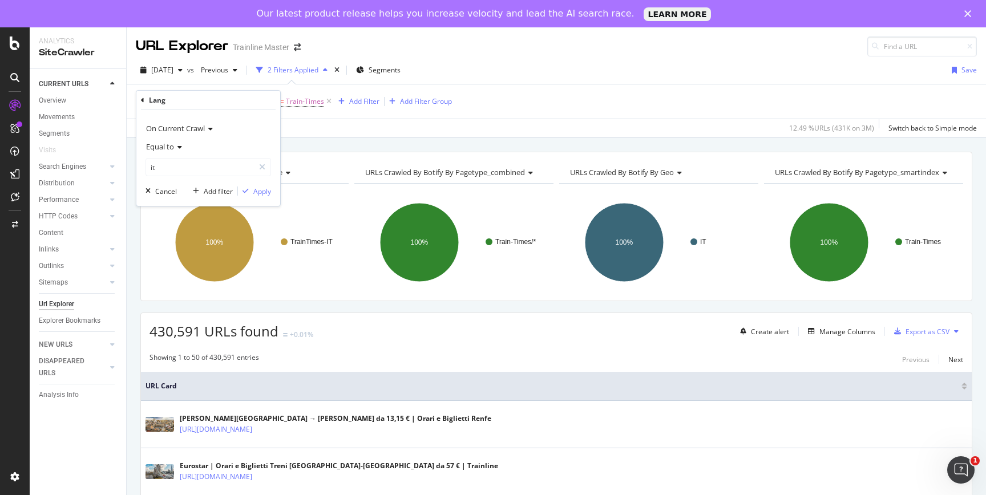
click at [176, 157] on div "Equal to it it" at bounding box center [208, 156] width 126 height 39
click at [178, 164] on input "it" at bounding box center [200, 167] width 108 height 18
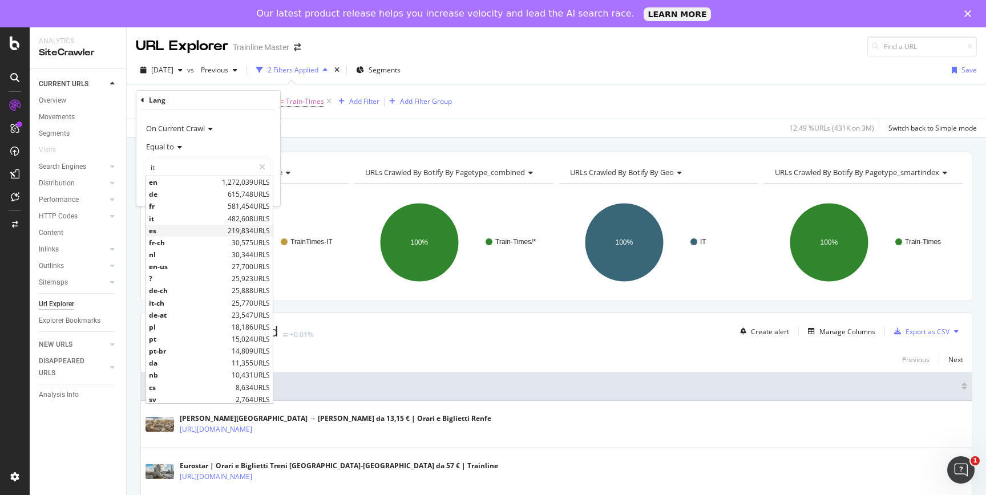
click at [184, 229] on span "es" at bounding box center [187, 231] width 76 height 10
type input "es"
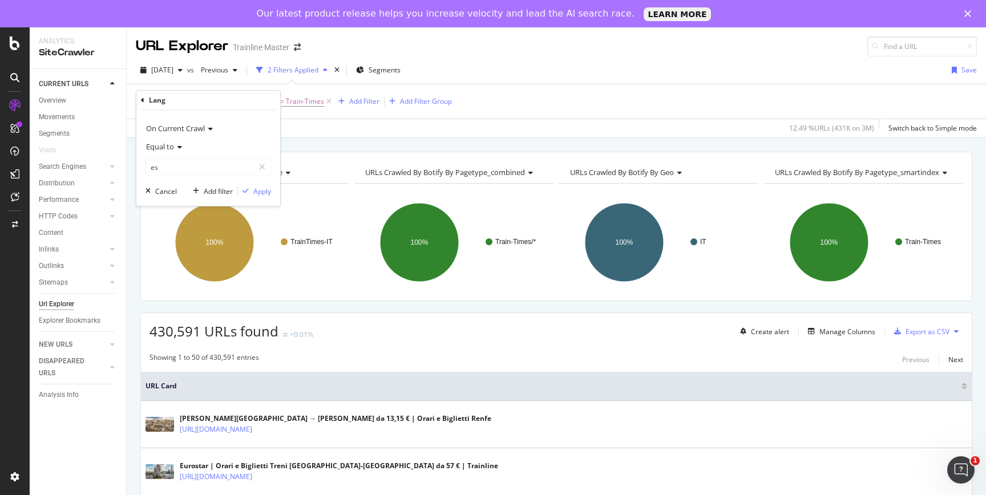
click at [272, 190] on div "On Current Crawl Equal to es es Cancel Add filter Apply" at bounding box center [208, 158] width 144 height 96
click at [256, 189] on div "Apply" at bounding box center [262, 192] width 18 height 10
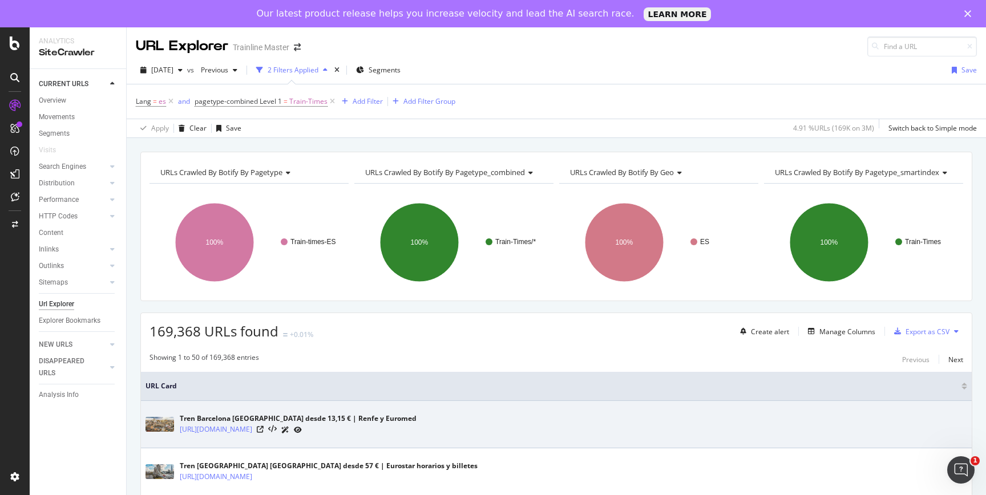
scroll to position [22, 0]
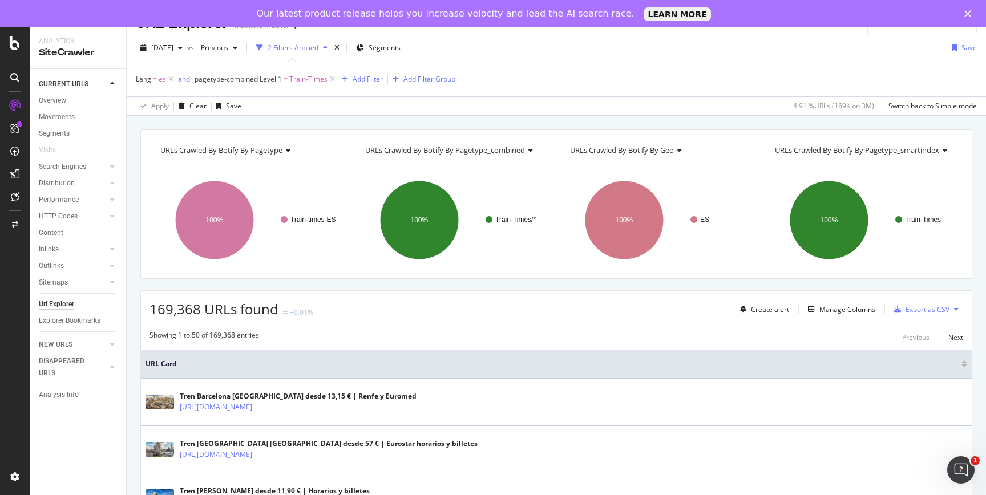
click at [918, 314] on div "Export as CSV" at bounding box center [927, 310] width 44 height 10
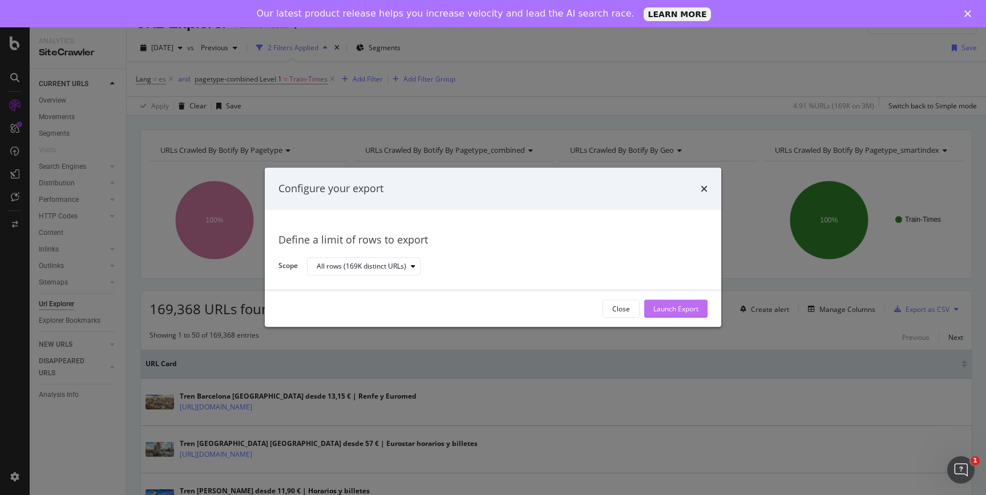
click at [657, 306] on div "Launch Export" at bounding box center [675, 309] width 45 height 10
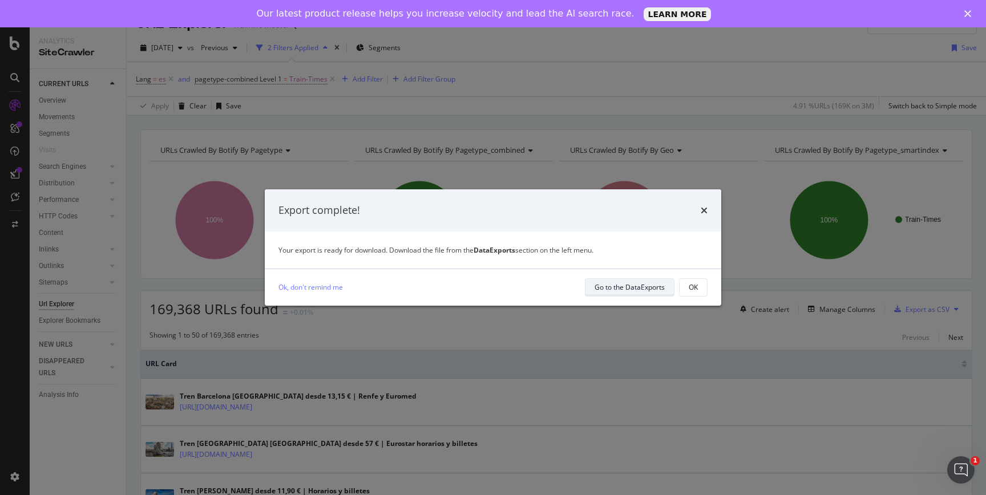
click at [628, 284] on div "Go to the DataExports" at bounding box center [629, 287] width 70 height 10
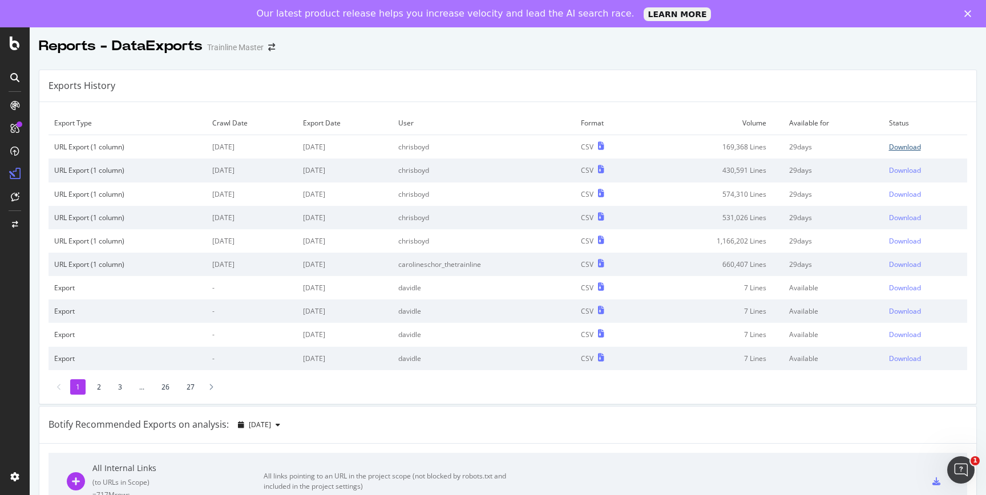
click at [909, 148] on div "Download" at bounding box center [905, 147] width 32 height 10
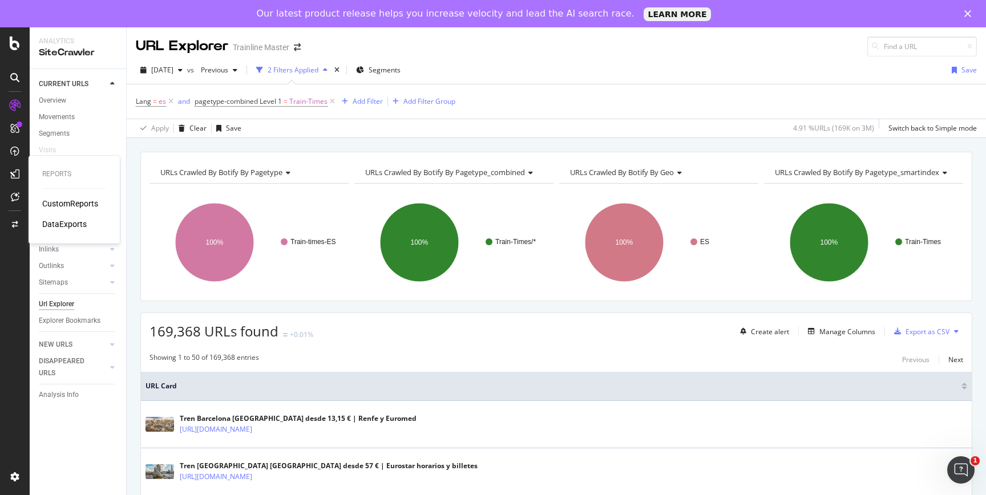
click at [53, 201] on div "CustomReports" at bounding box center [70, 203] width 56 height 11
click at [166, 99] on icon at bounding box center [171, 101] width 10 height 11
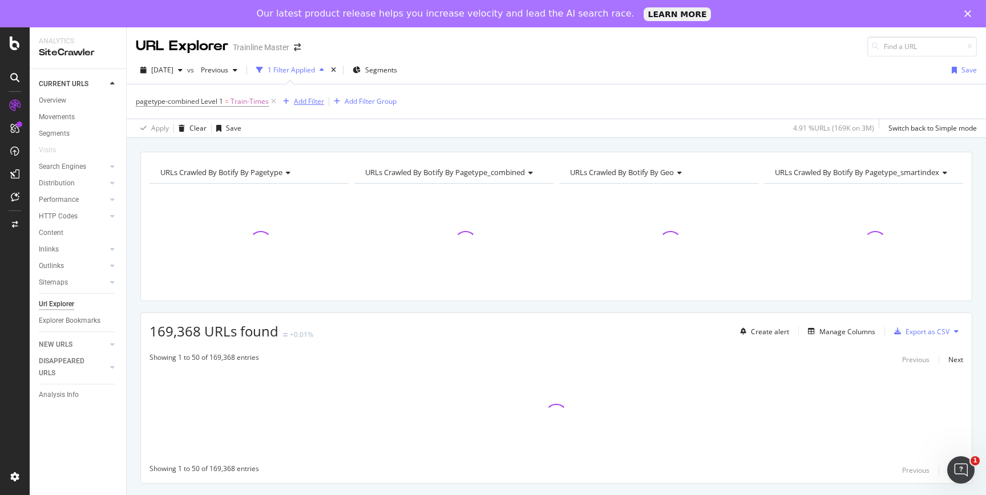
click at [286, 101] on icon "button" at bounding box center [286, 101] width 6 height 7
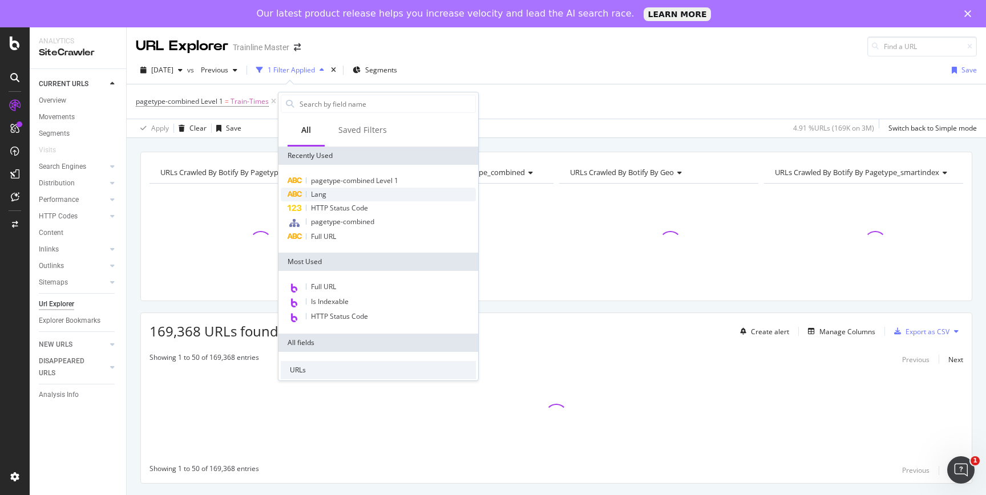
click at [322, 200] on div "Lang" at bounding box center [378, 195] width 195 height 14
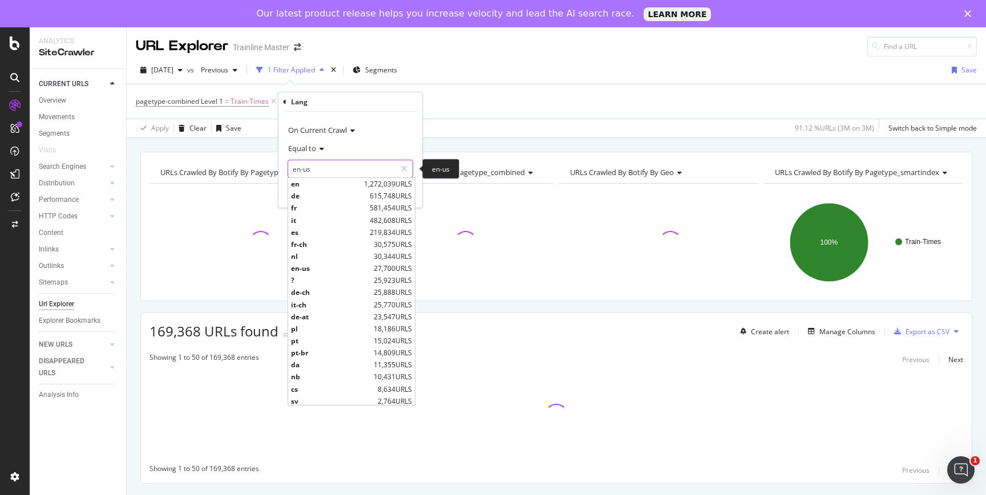
click at [314, 173] on input "en-us" at bounding box center [342, 169] width 108 height 18
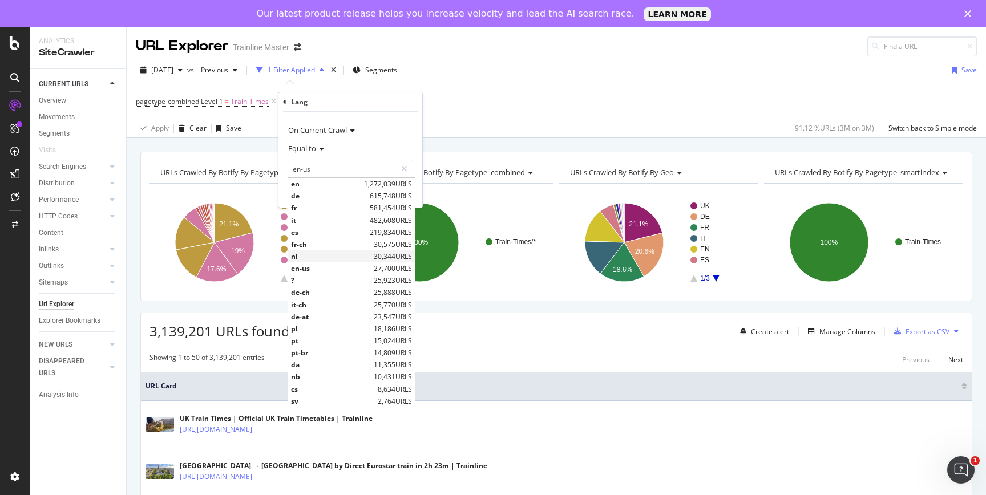
click at [343, 254] on span "nl" at bounding box center [331, 257] width 80 height 10
type input "nl"
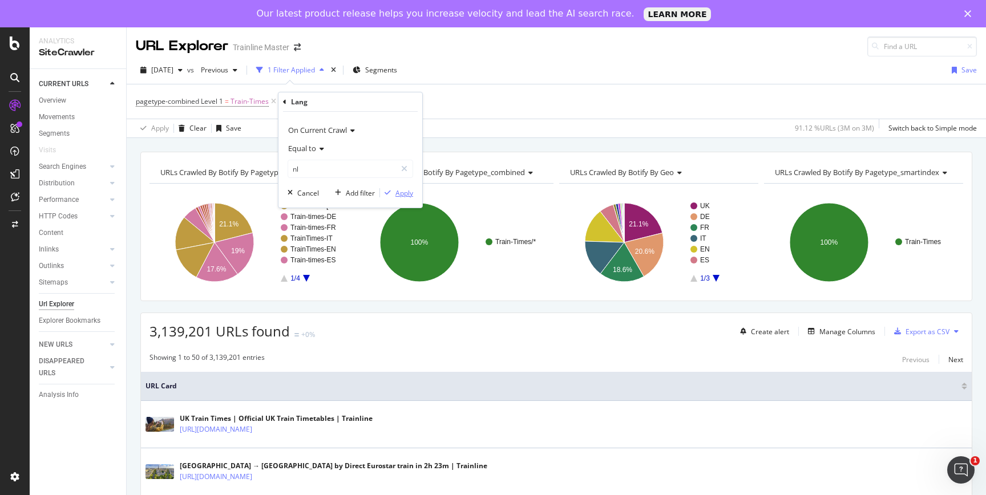
click at [401, 191] on div "Apply" at bounding box center [404, 193] width 18 height 10
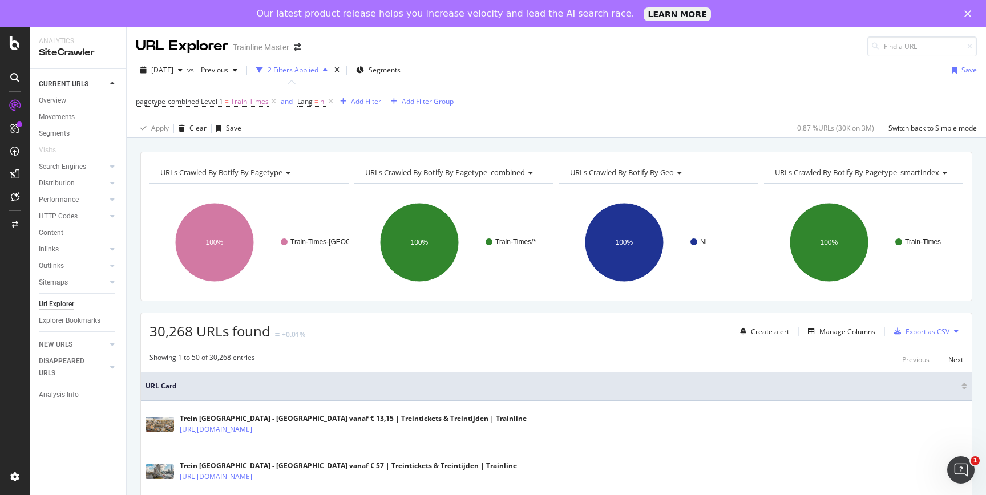
click at [925, 330] on div "Export as CSV" at bounding box center [927, 332] width 44 height 10
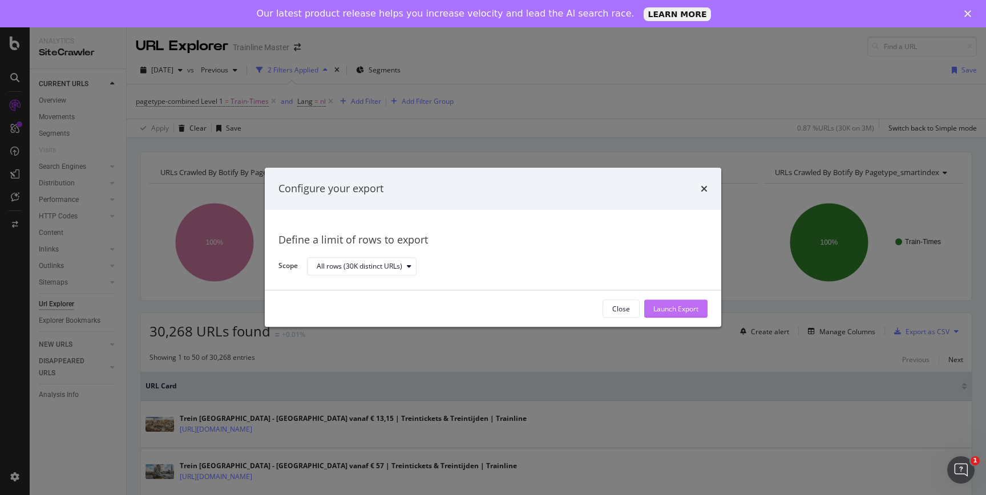
click at [685, 309] on div "Launch Export" at bounding box center [675, 309] width 45 height 10
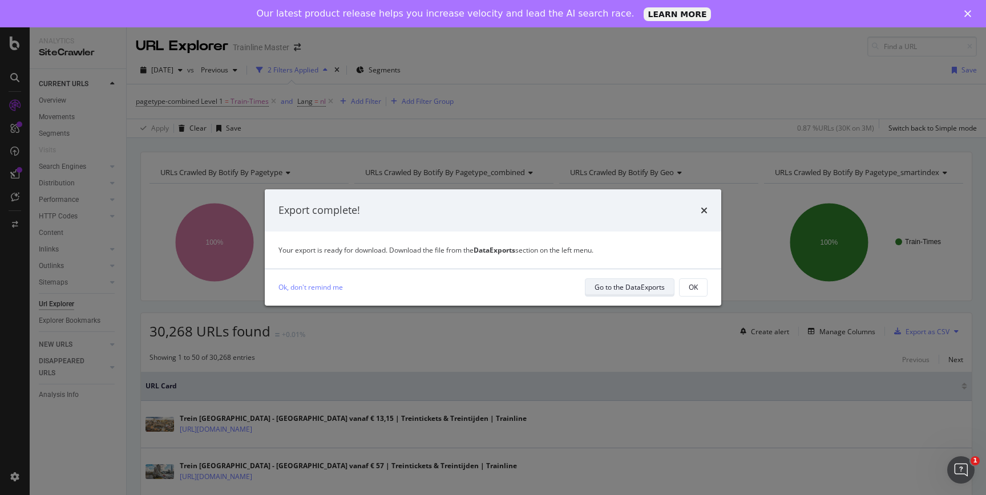
click at [612, 291] on div "Go to the DataExports" at bounding box center [629, 287] width 70 height 10
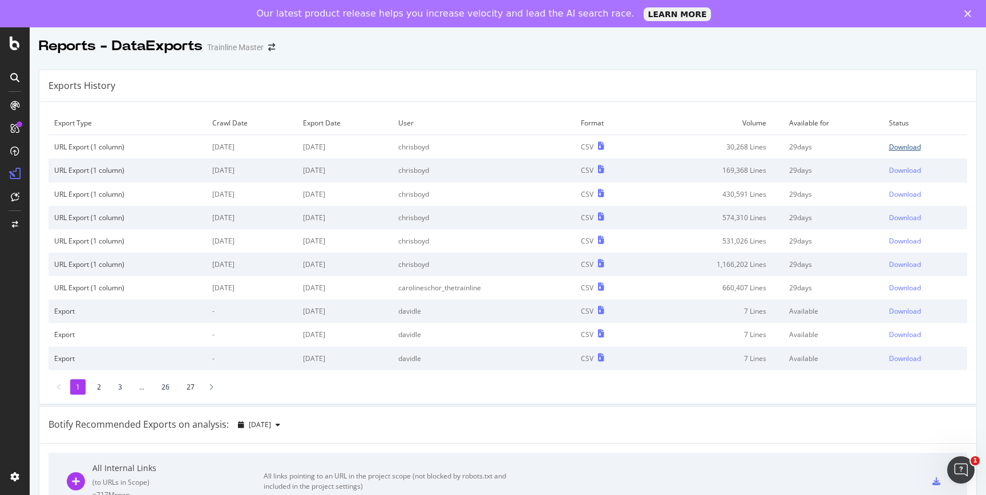
click at [910, 149] on div "Download" at bounding box center [905, 147] width 32 height 10
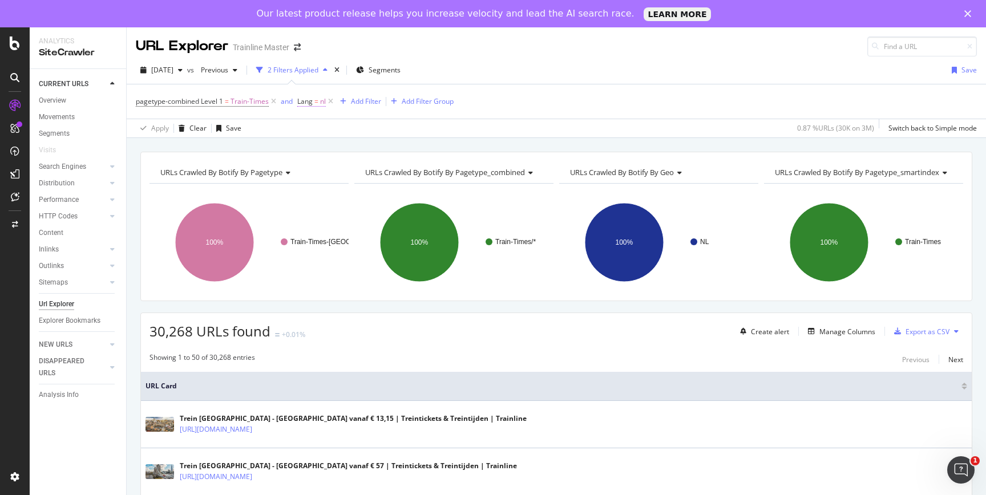
click at [317, 103] on span "Lang = nl" at bounding box center [311, 101] width 29 height 10
click at [336, 171] on input "nl" at bounding box center [361, 167] width 108 height 18
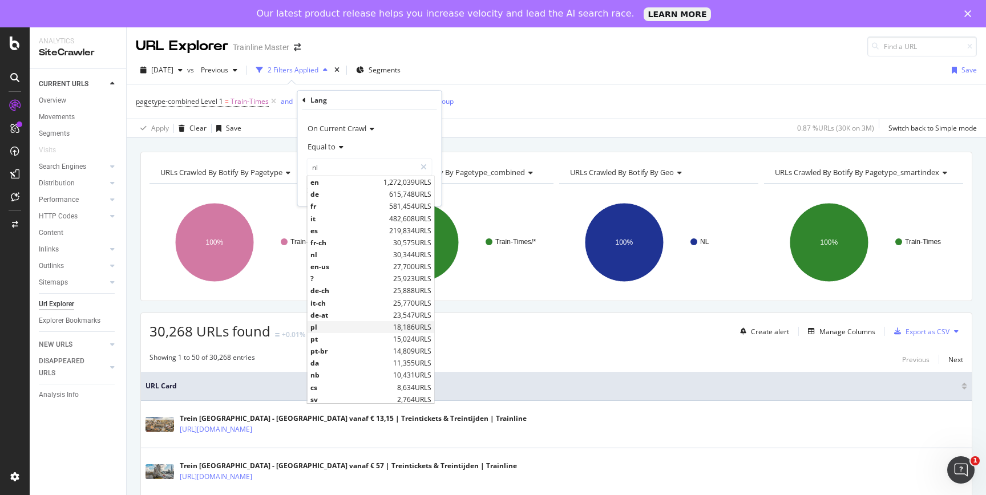
click at [349, 326] on span "pl" at bounding box center [350, 327] width 80 height 10
type input "pl"
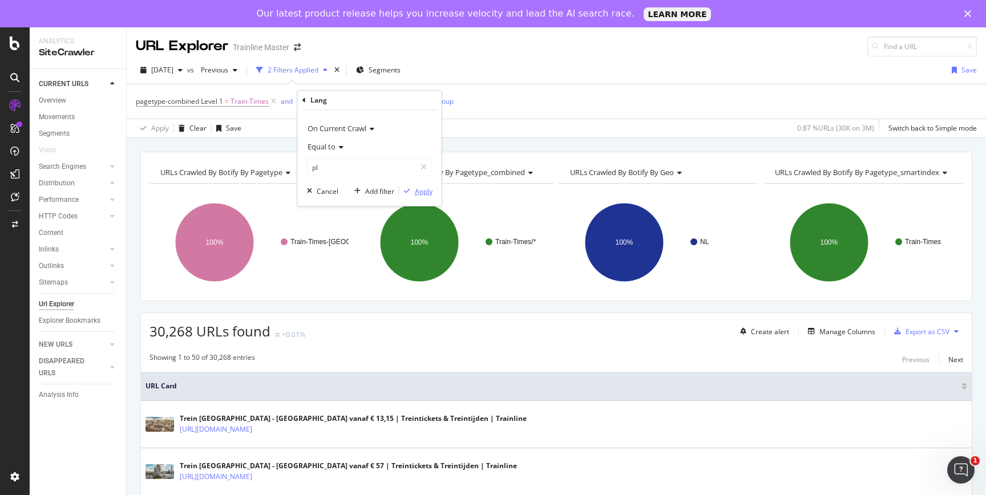
click at [426, 191] on div "Apply" at bounding box center [424, 192] width 18 height 10
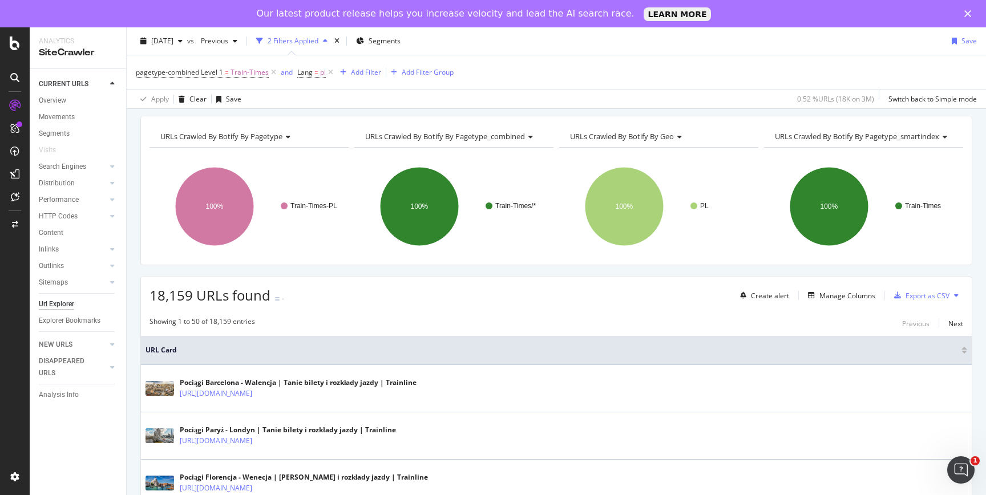
scroll to position [37, 0]
click at [929, 293] on div "Export as CSV" at bounding box center [927, 295] width 44 height 10
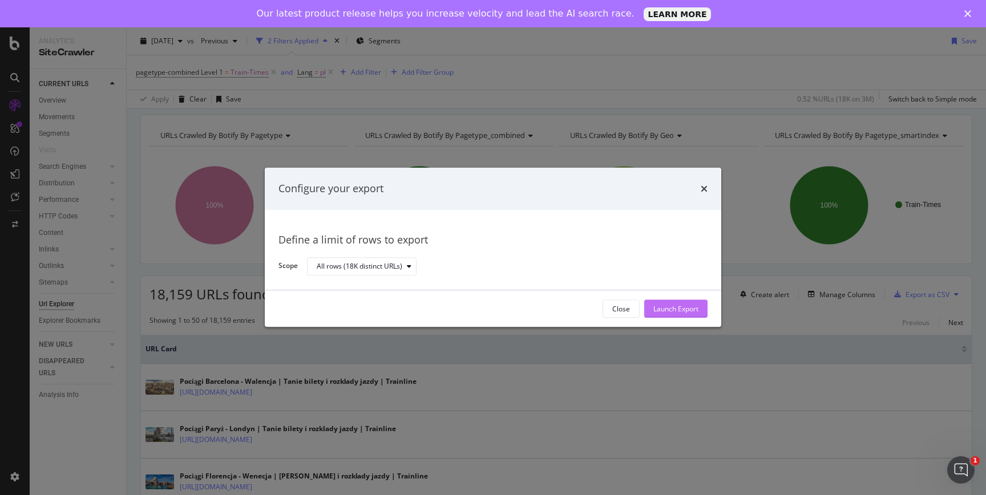
click at [678, 309] on div "Launch Export" at bounding box center [675, 309] width 45 height 10
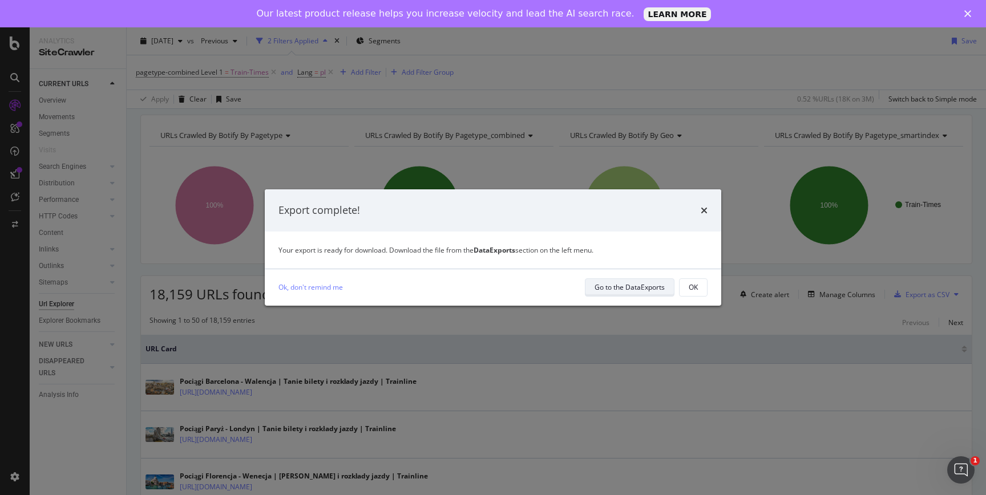
click at [625, 288] on div "Go to the DataExports" at bounding box center [629, 287] width 70 height 10
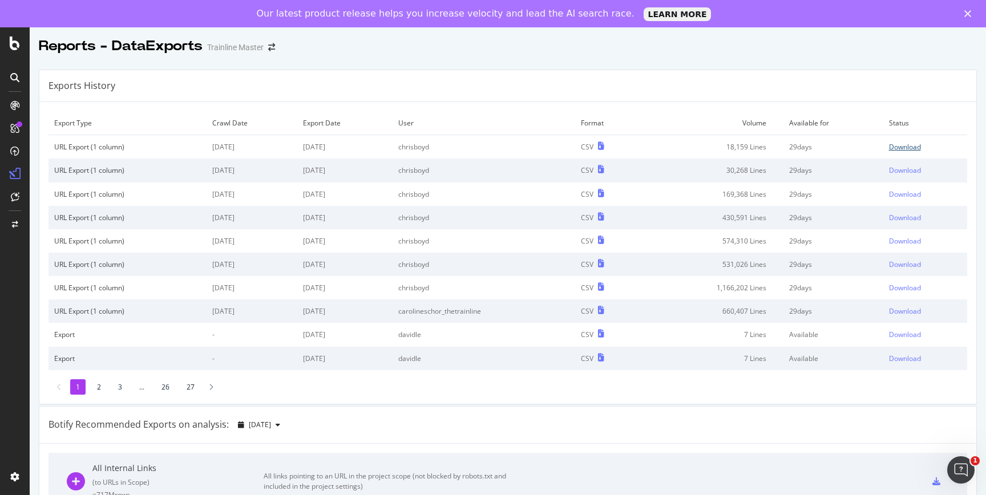
click at [909, 147] on div "Download" at bounding box center [905, 147] width 32 height 10
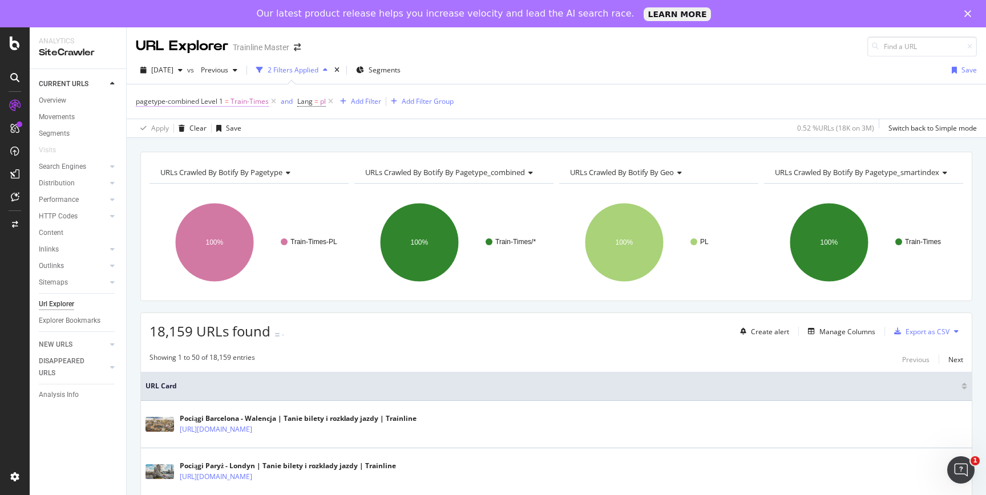
click at [246, 99] on span "Train-Times" at bounding box center [249, 102] width 38 height 16
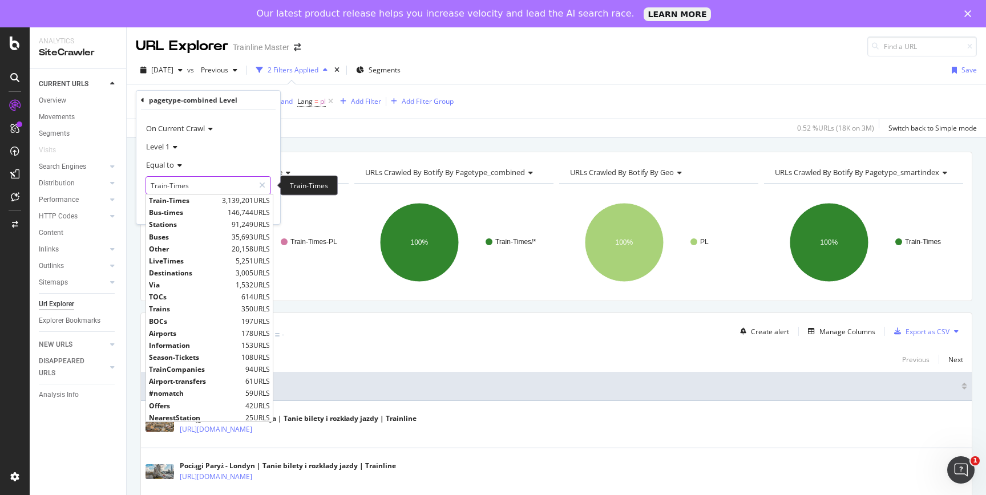
click at [213, 188] on input "Train-Times" at bounding box center [200, 185] width 108 height 18
click at [195, 268] on span "Destinations" at bounding box center [191, 273] width 84 height 10
type input "Destinations"
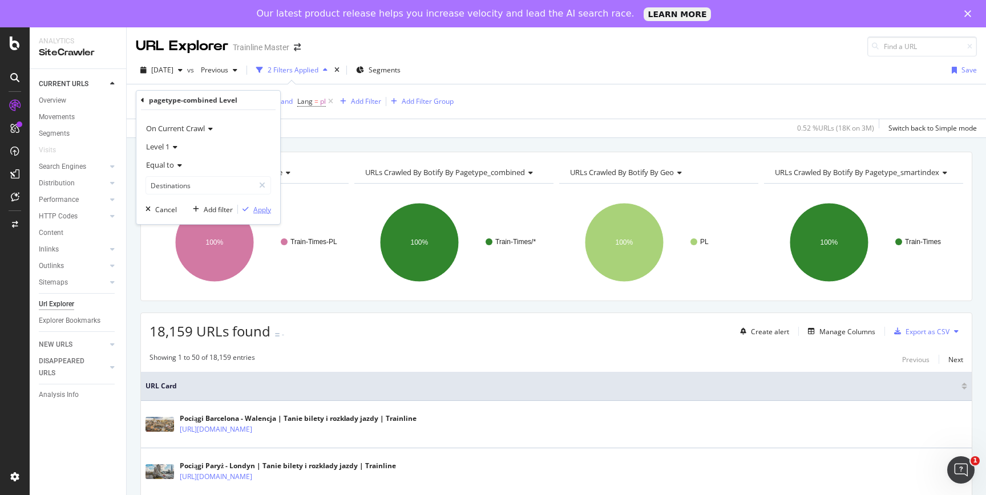
click at [265, 211] on div "Apply" at bounding box center [262, 210] width 18 height 10
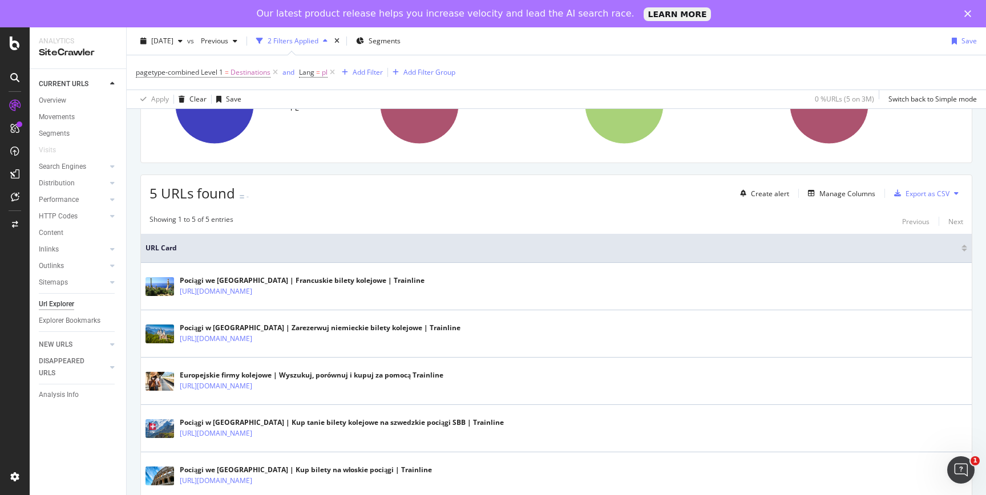
scroll to position [181, 0]
